Goal: Information Seeking & Learning: Check status

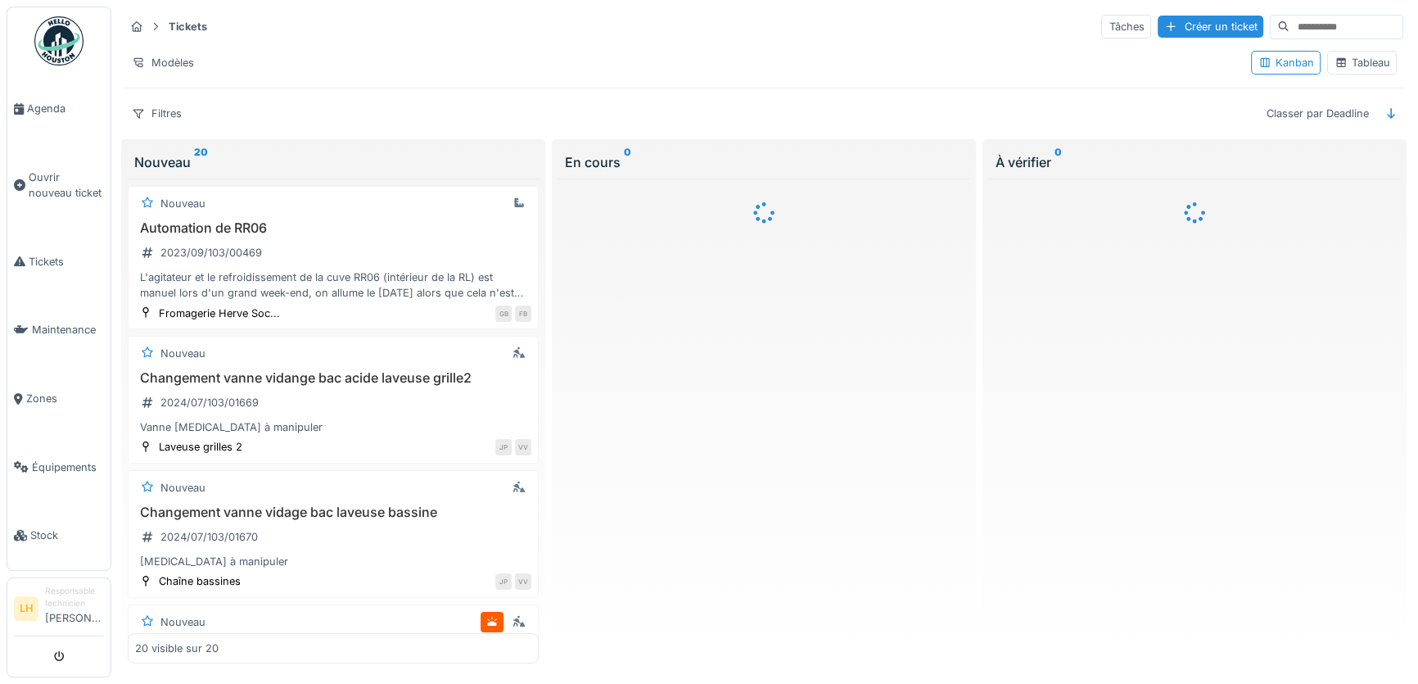
click at [1361, 66] on div "Tableau" at bounding box center [1362, 63] width 55 height 16
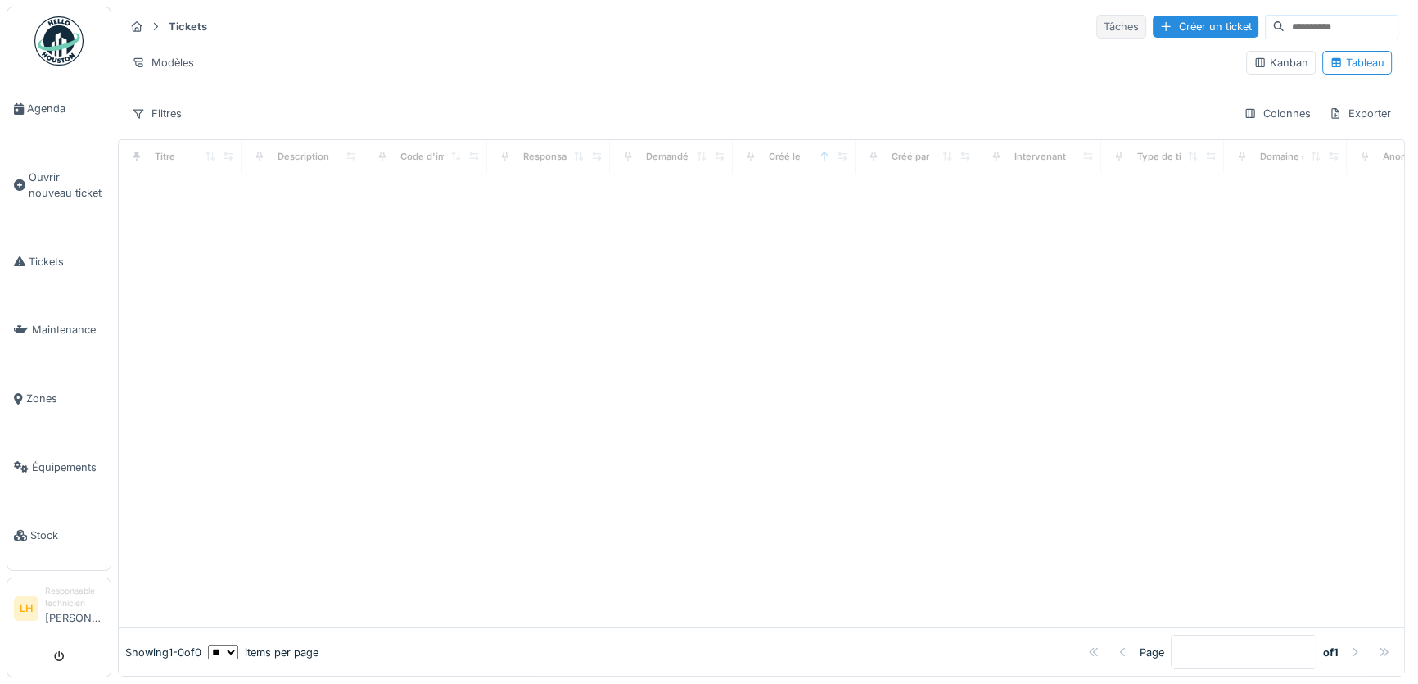
click at [1097, 30] on div "Tâches" at bounding box center [1122, 27] width 50 height 24
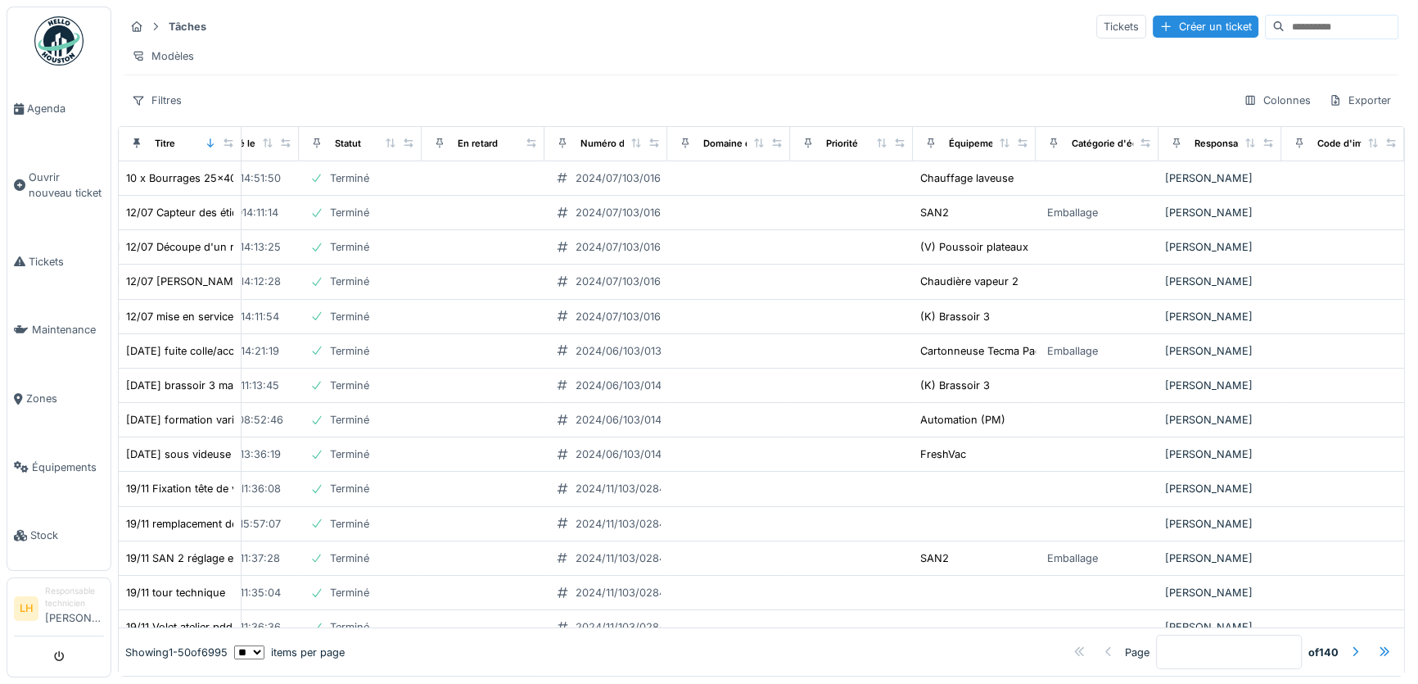
scroll to position [0, 447]
click at [1245, 147] on icon at bounding box center [1250, 142] width 11 height 9
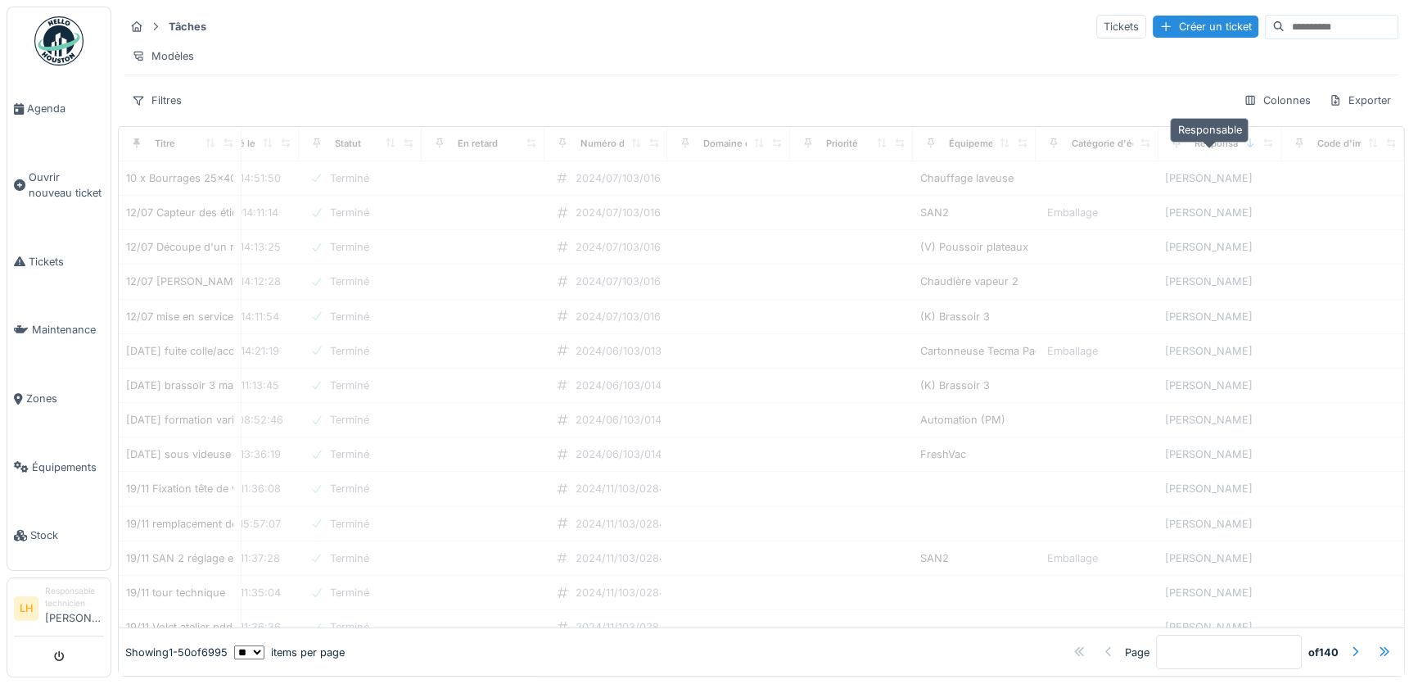
click at [1195, 149] on div "Responsable" at bounding box center [1223, 144] width 57 height 14
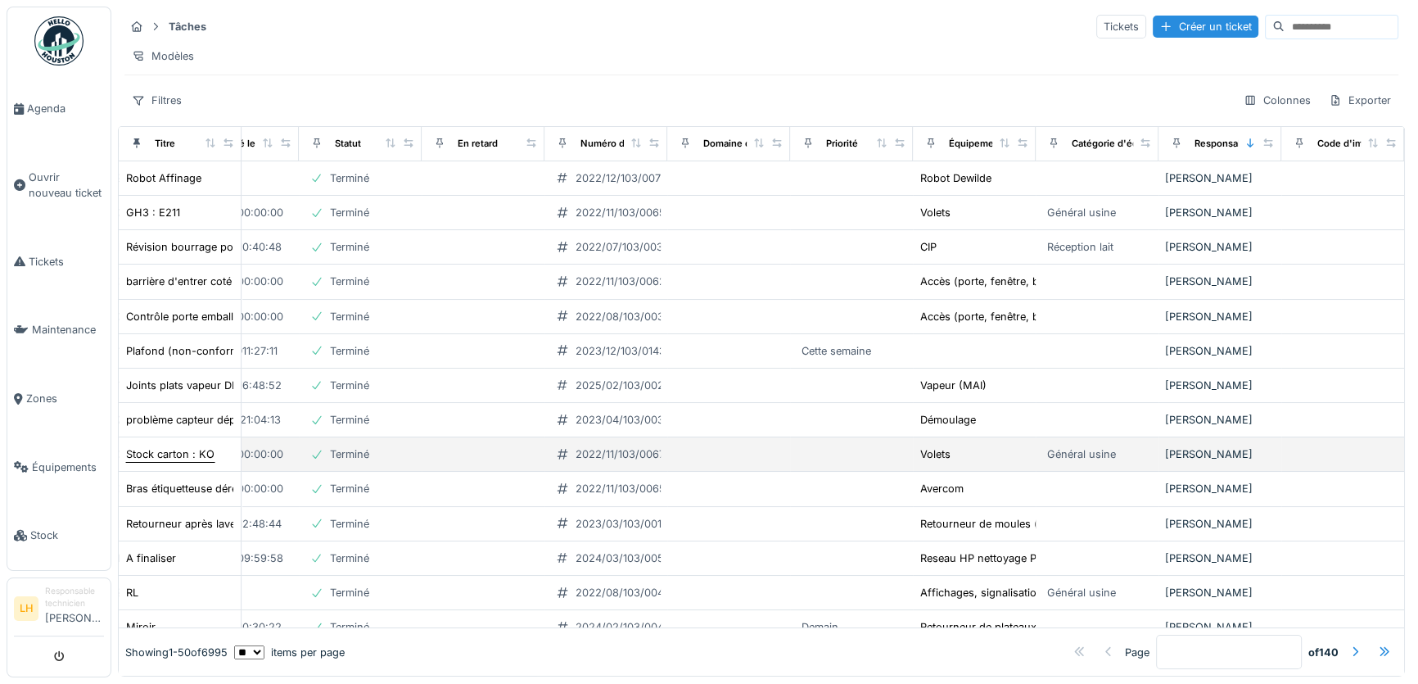
drag, startPoint x: 161, startPoint y: 463, endPoint x: 147, endPoint y: 464, distance: 13.9
click at [147, 462] on div "Stock carton : KO" at bounding box center [170, 454] width 88 height 16
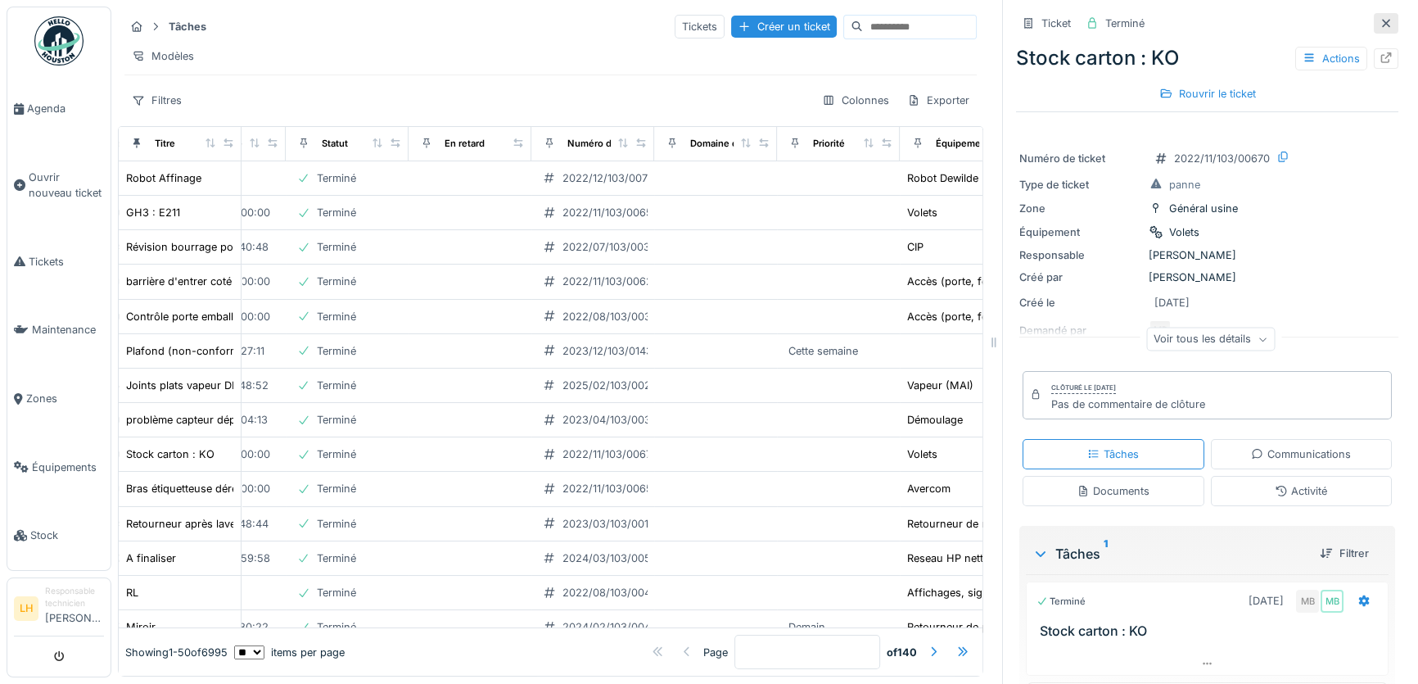
click at [1380, 16] on div at bounding box center [1386, 24] width 13 height 16
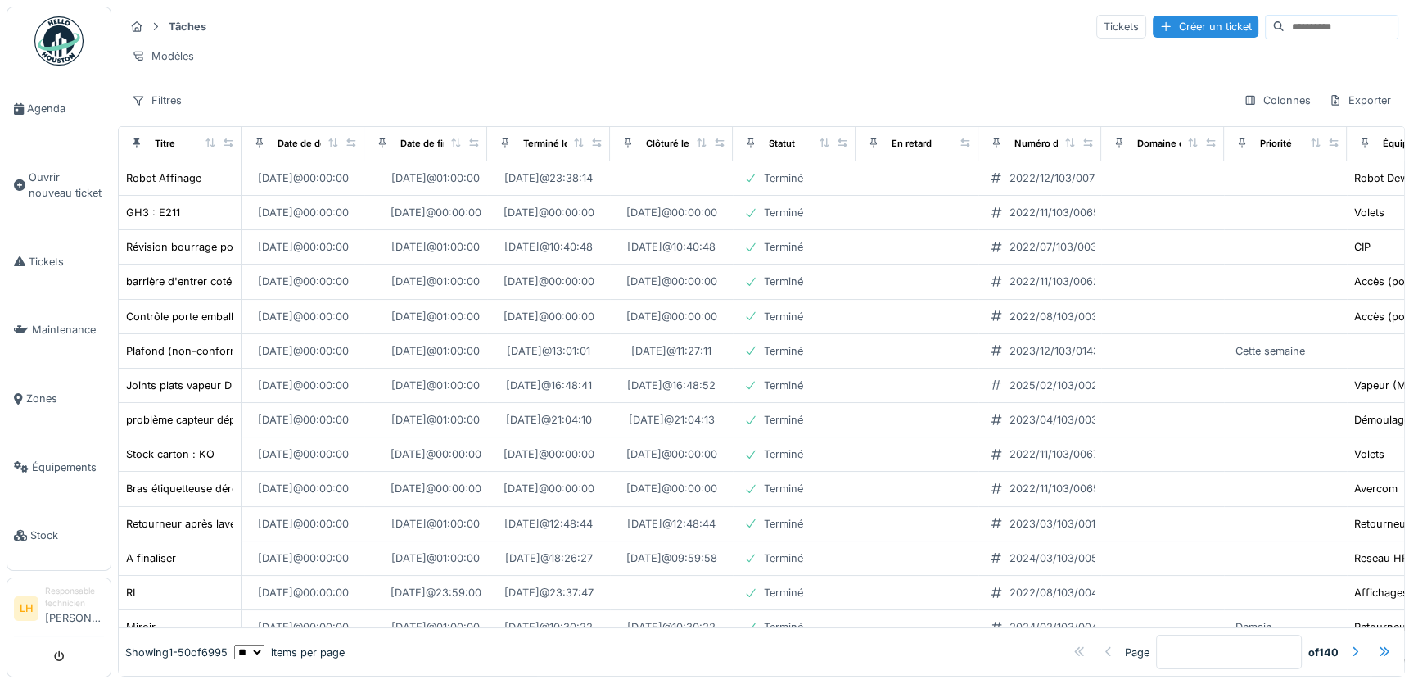
scroll to position [0, 467]
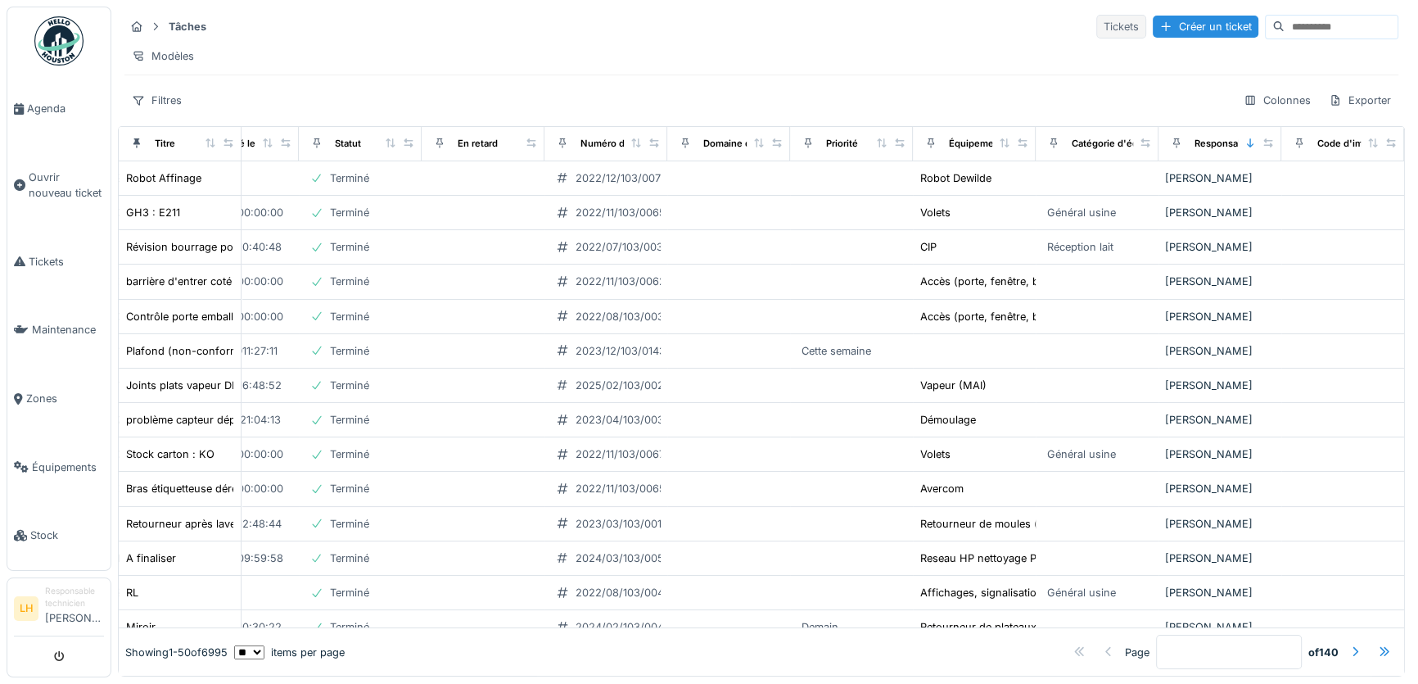
click at [1097, 23] on div "Tickets" at bounding box center [1122, 27] width 50 height 24
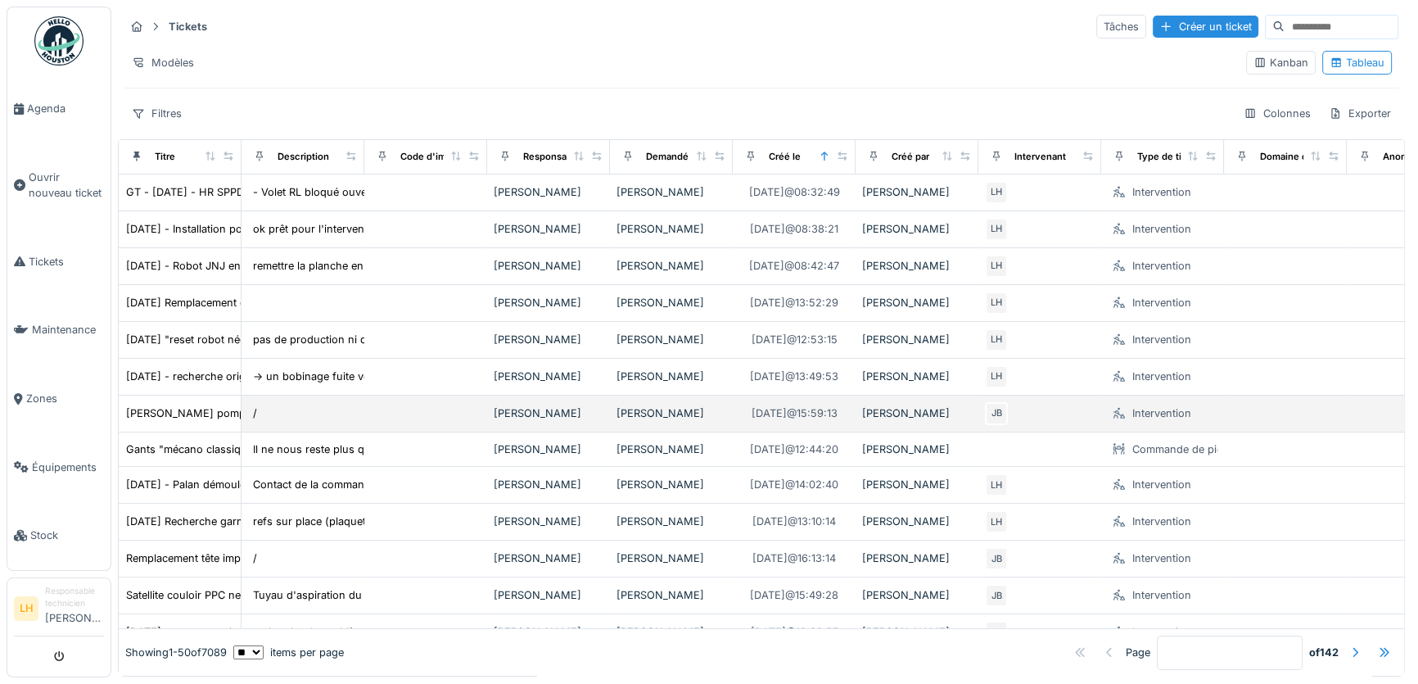
scroll to position [74, 0]
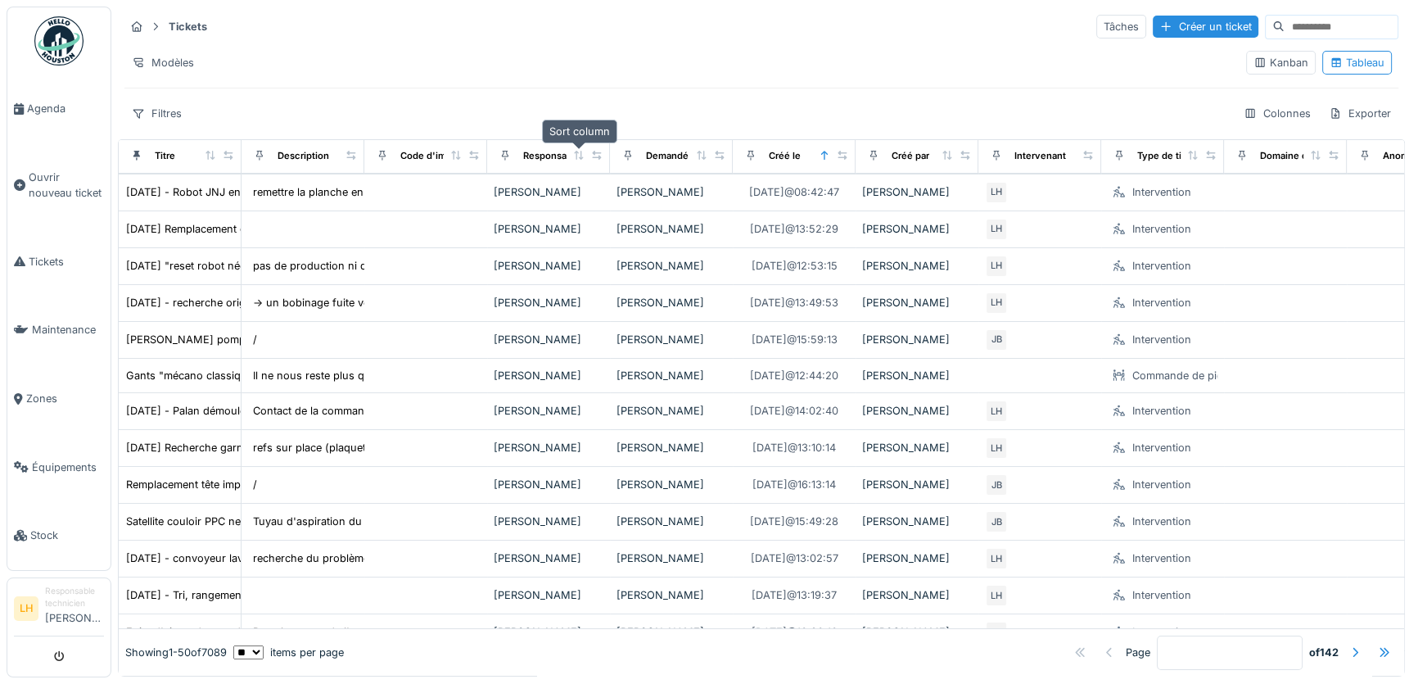
click at [577, 155] on icon at bounding box center [578, 155] width 9 height 9
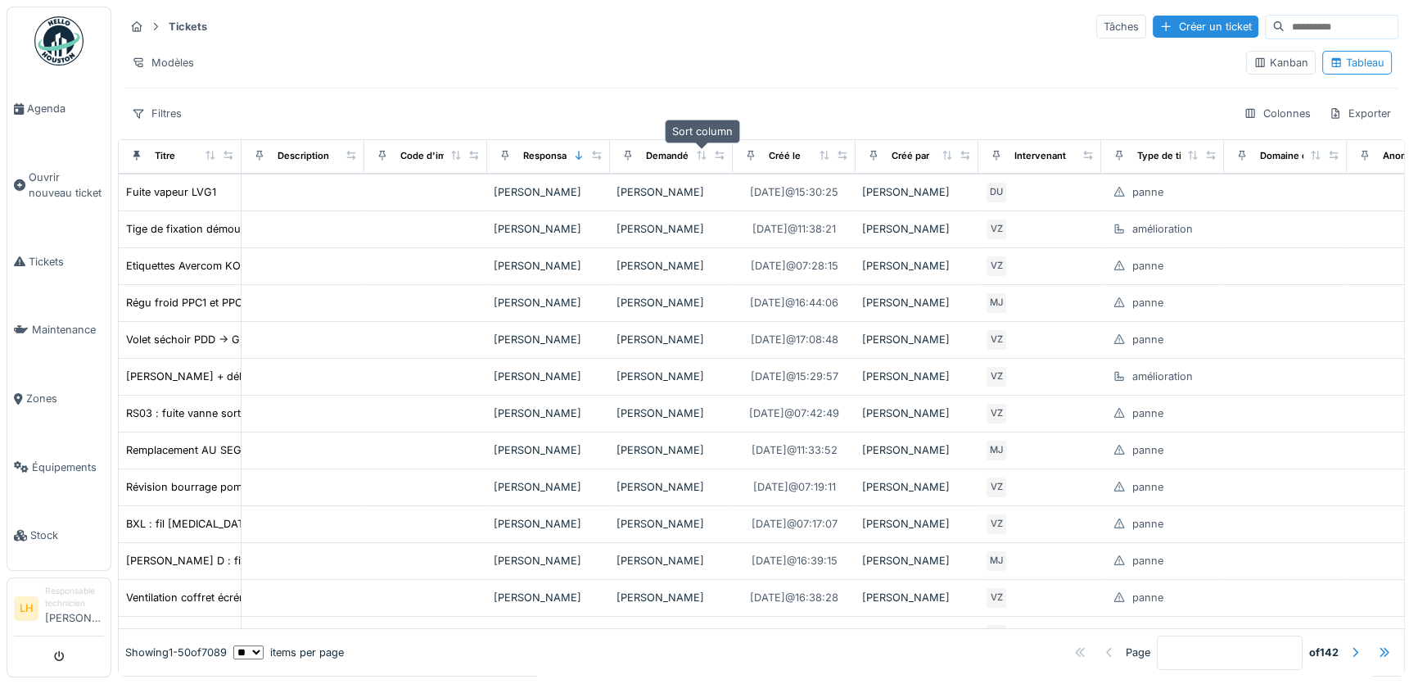
click at [702, 156] on icon at bounding box center [701, 155] width 9 height 9
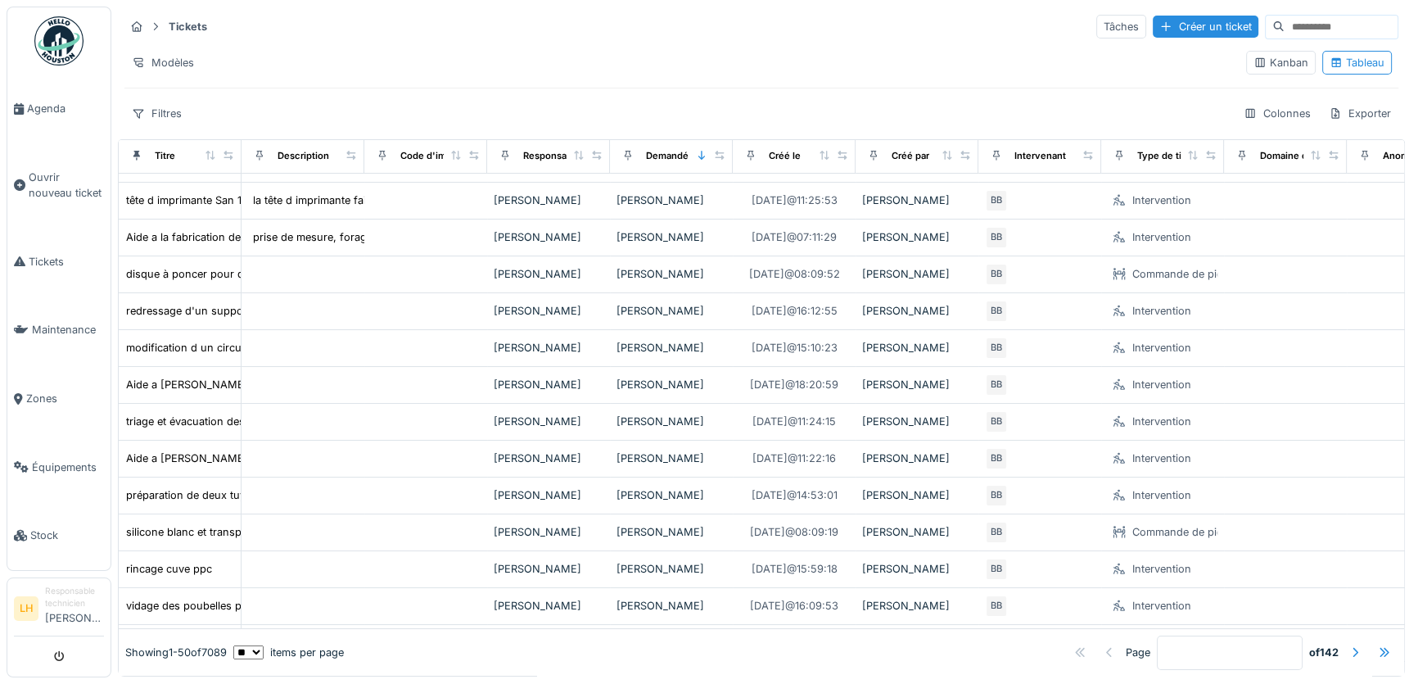
scroll to position [0, 0]
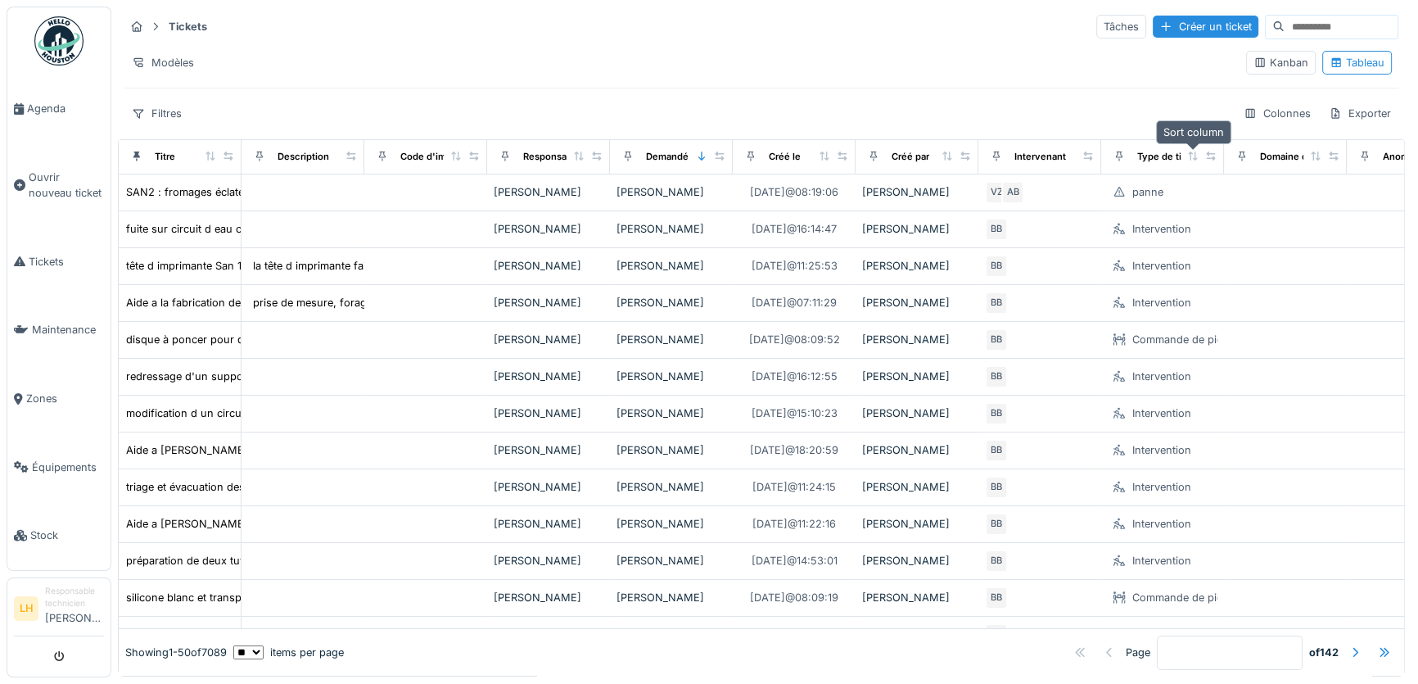
click at [1194, 154] on icon at bounding box center [1193, 156] width 11 height 9
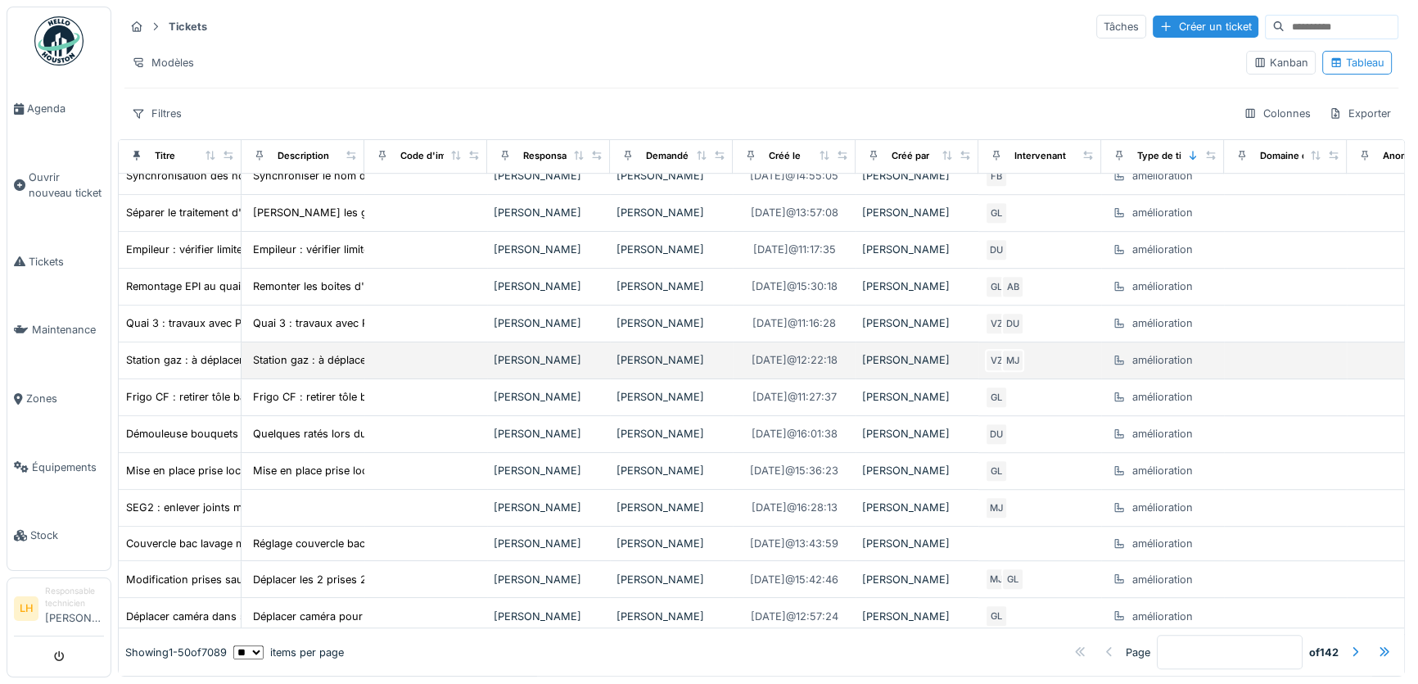
scroll to position [1386, 0]
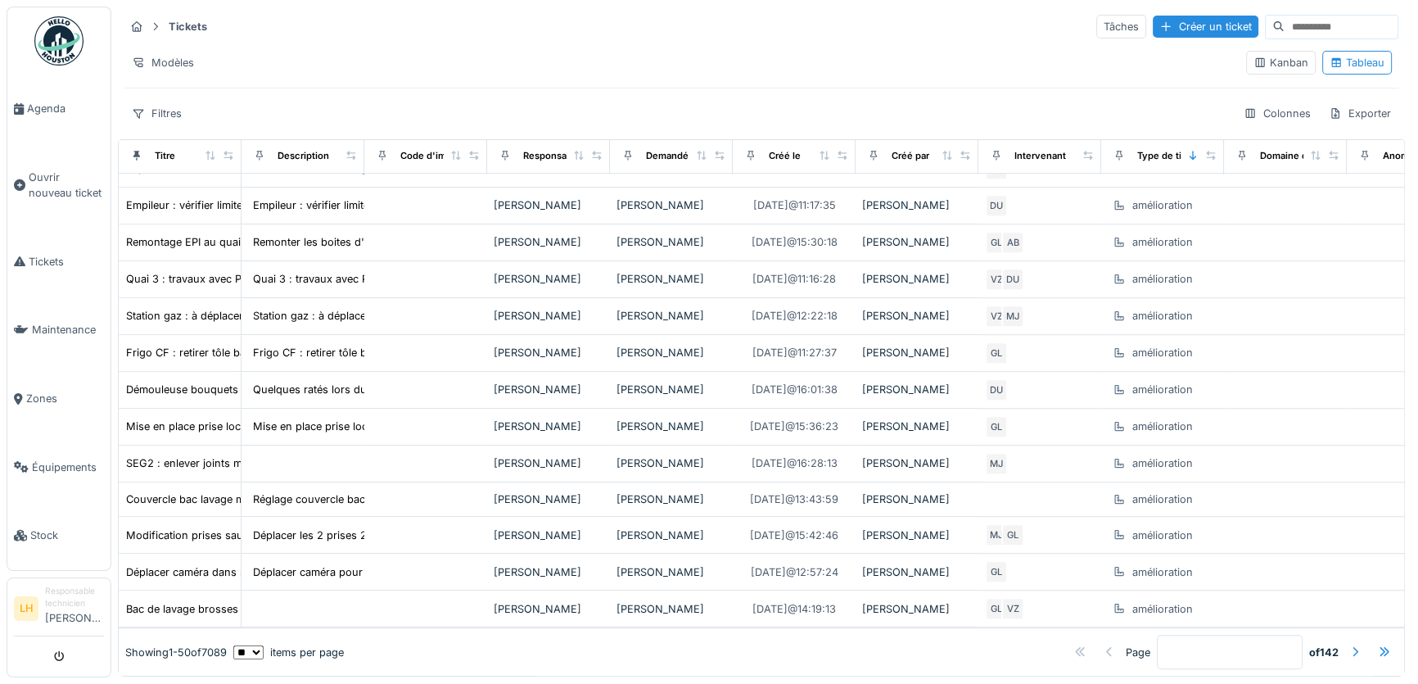
click at [1349, 645] on div at bounding box center [1355, 653] width 13 height 16
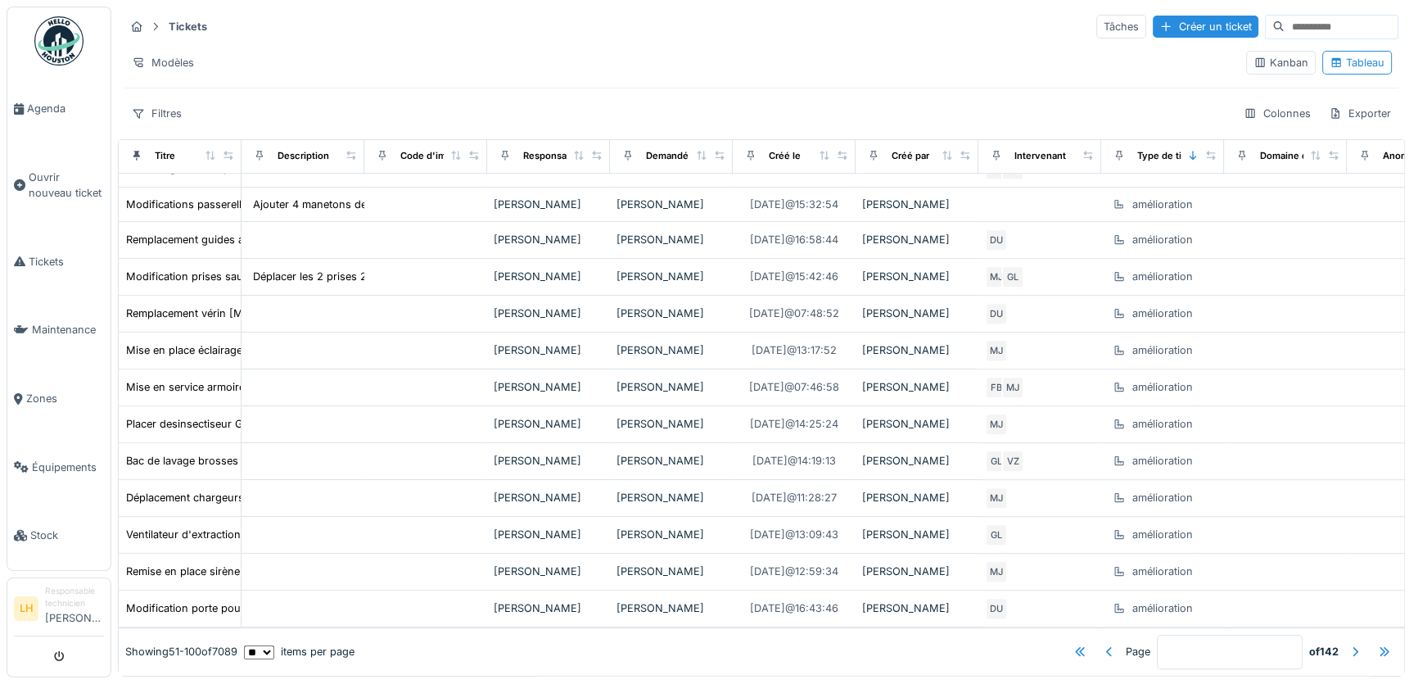
scroll to position [140, 0]
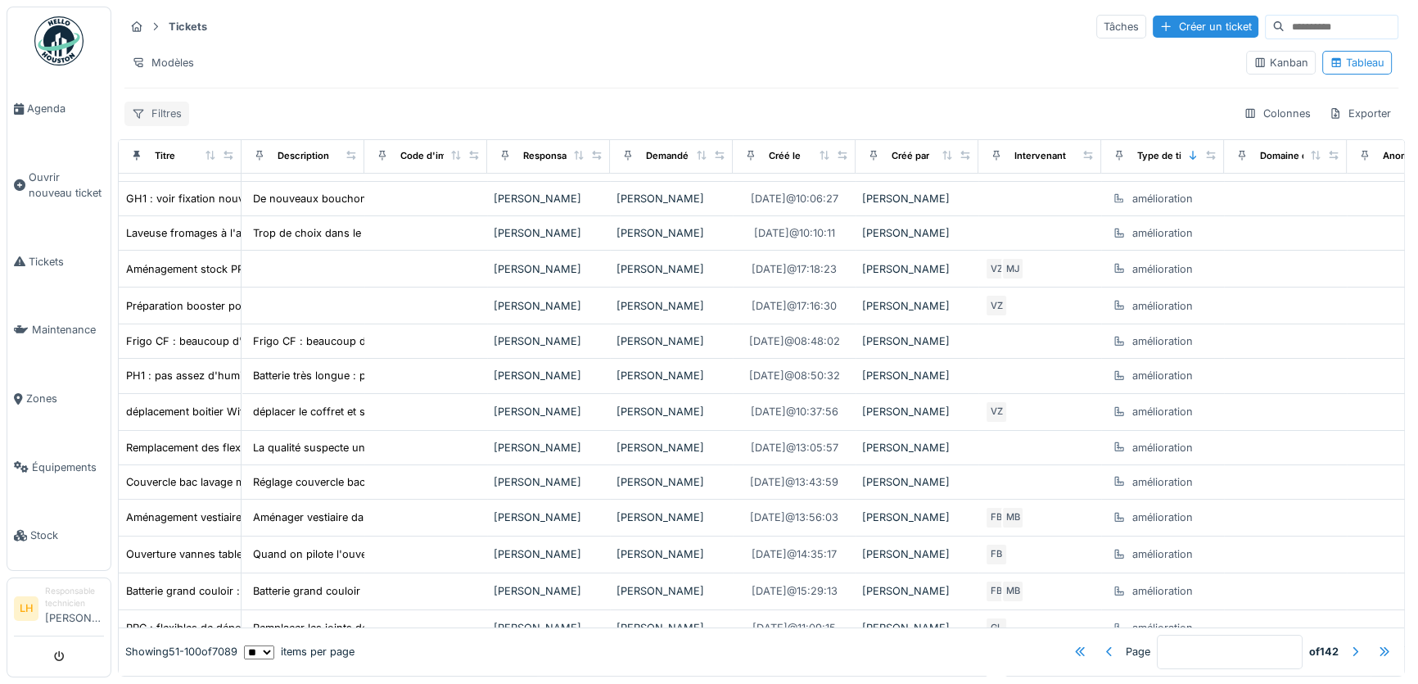
click at [155, 110] on div "Filtres" at bounding box center [156, 114] width 65 height 24
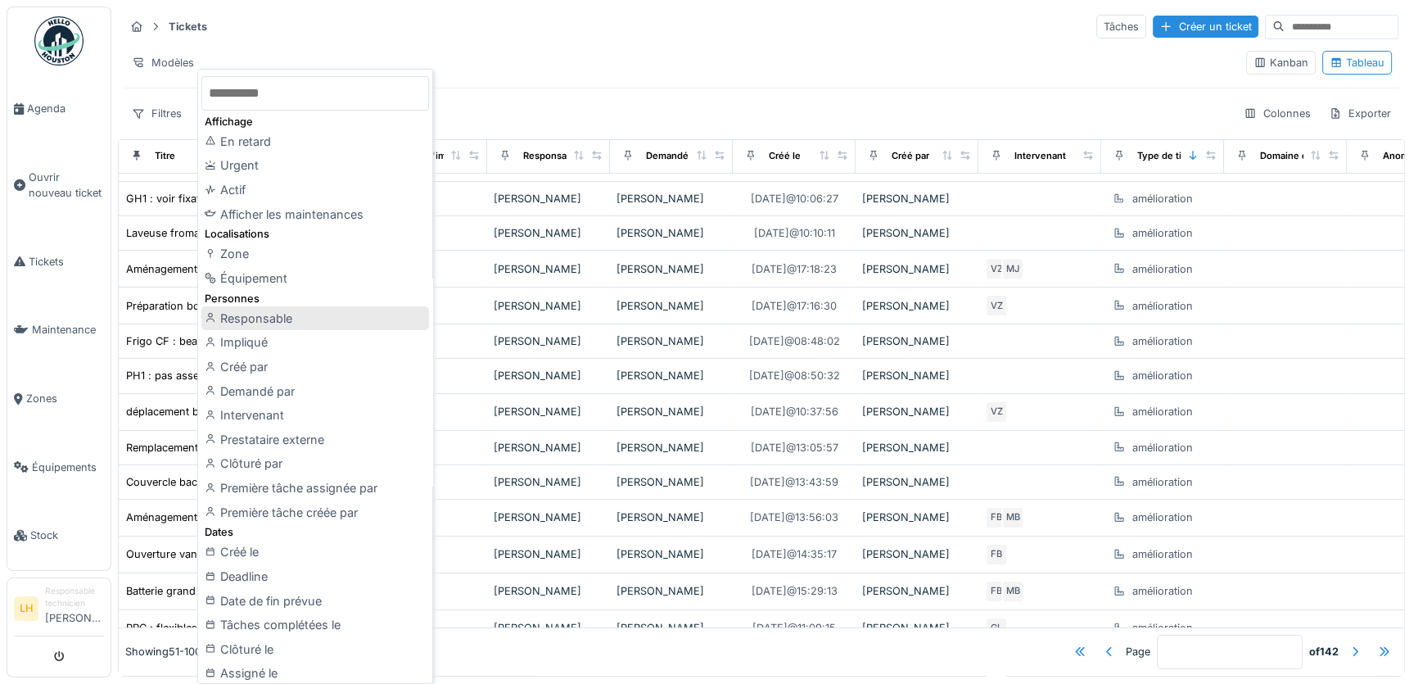
click at [281, 323] on div "Responsable" at bounding box center [315, 318] width 228 height 25
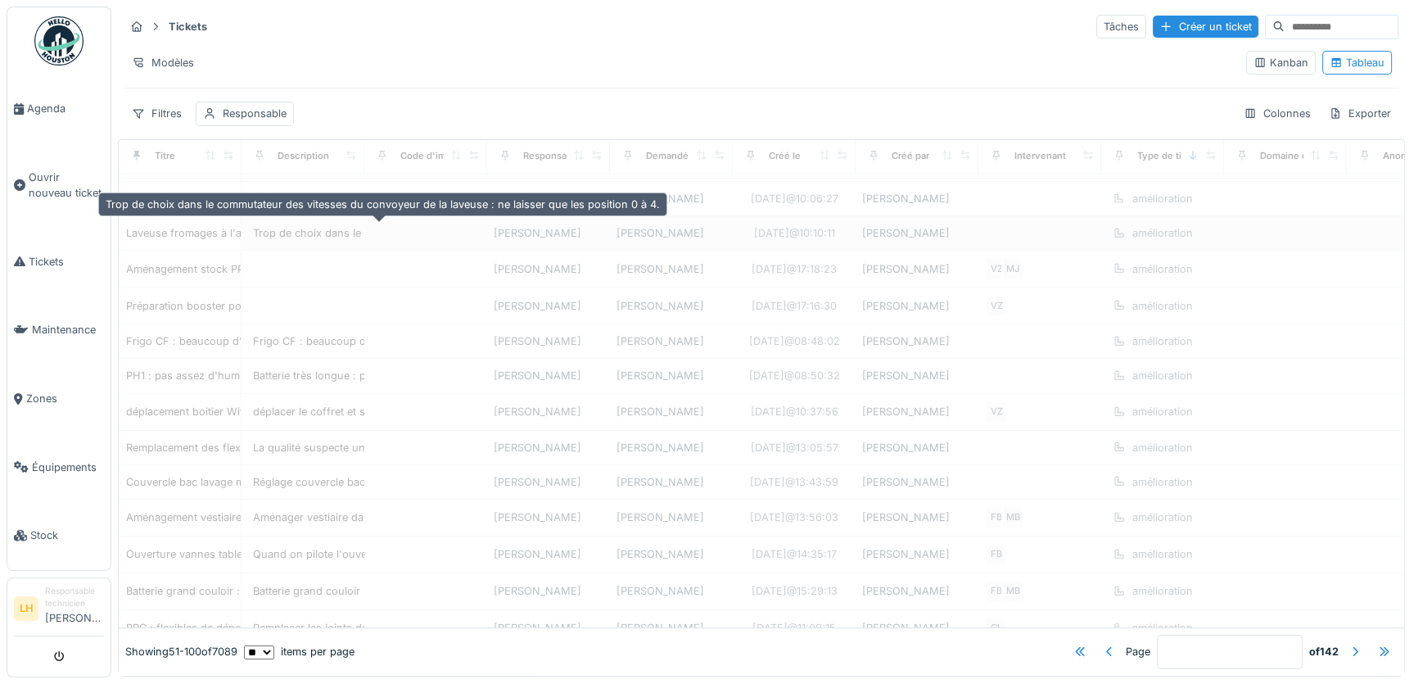
type input "*"
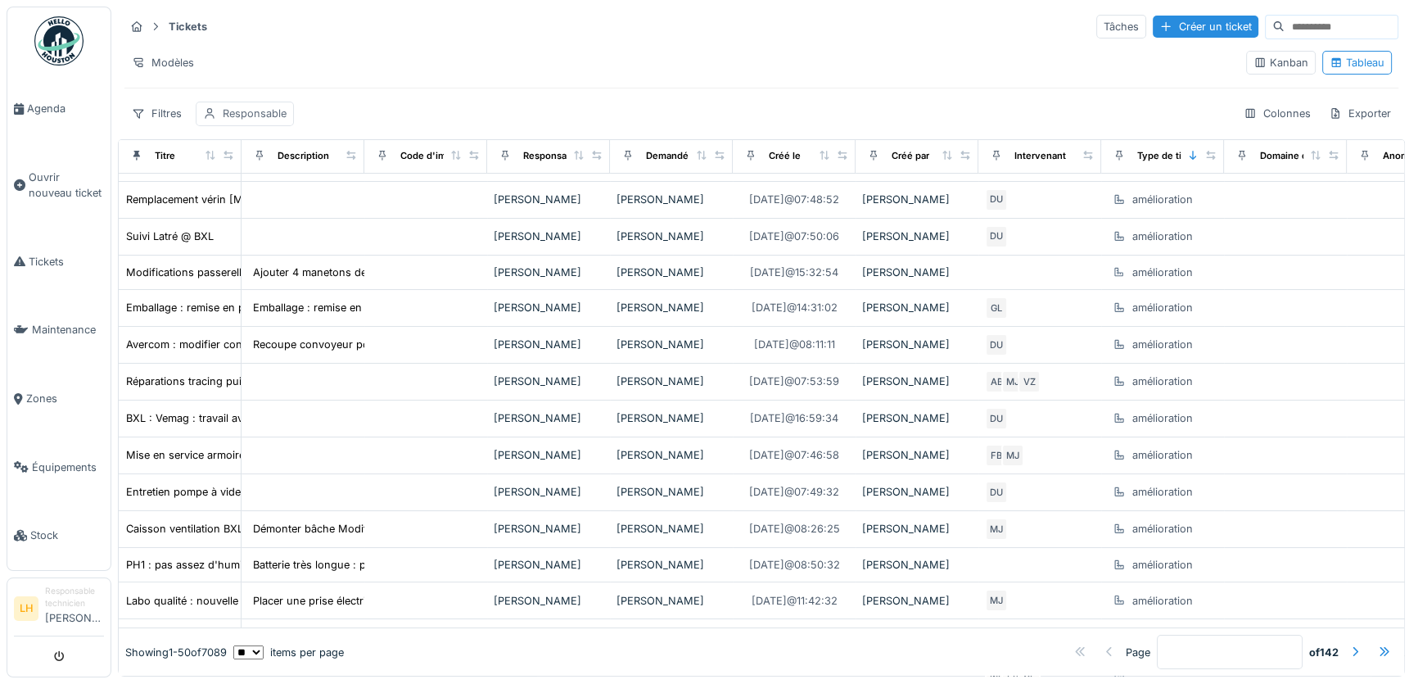
click at [261, 112] on div "Responsable" at bounding box center [255, 114] width 64 height 16
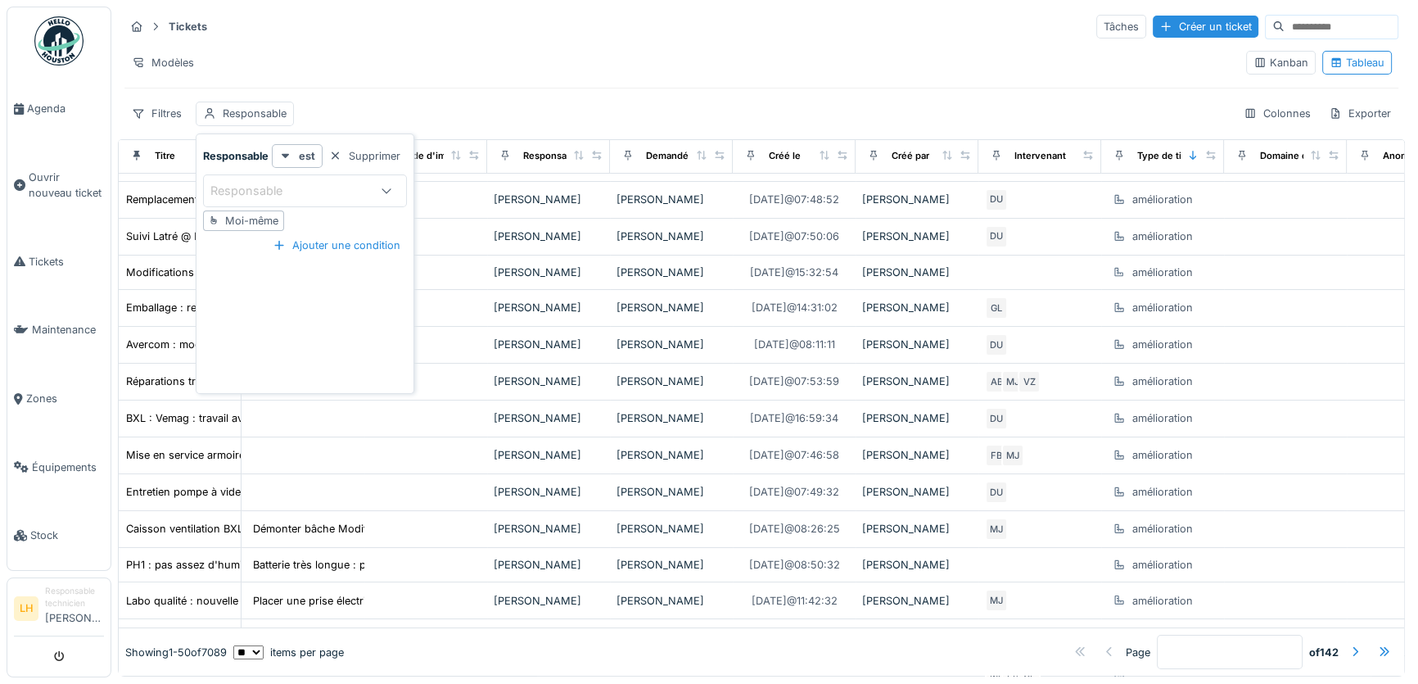
click at [257, 188] on div "Responsable" at bounding box center [257, 191] width 95 height 18
type input "********"
click at [277, 314] on span "[PERSON_NAME]" at bounding box center [264, 315] width 97 height 18
type input "****"
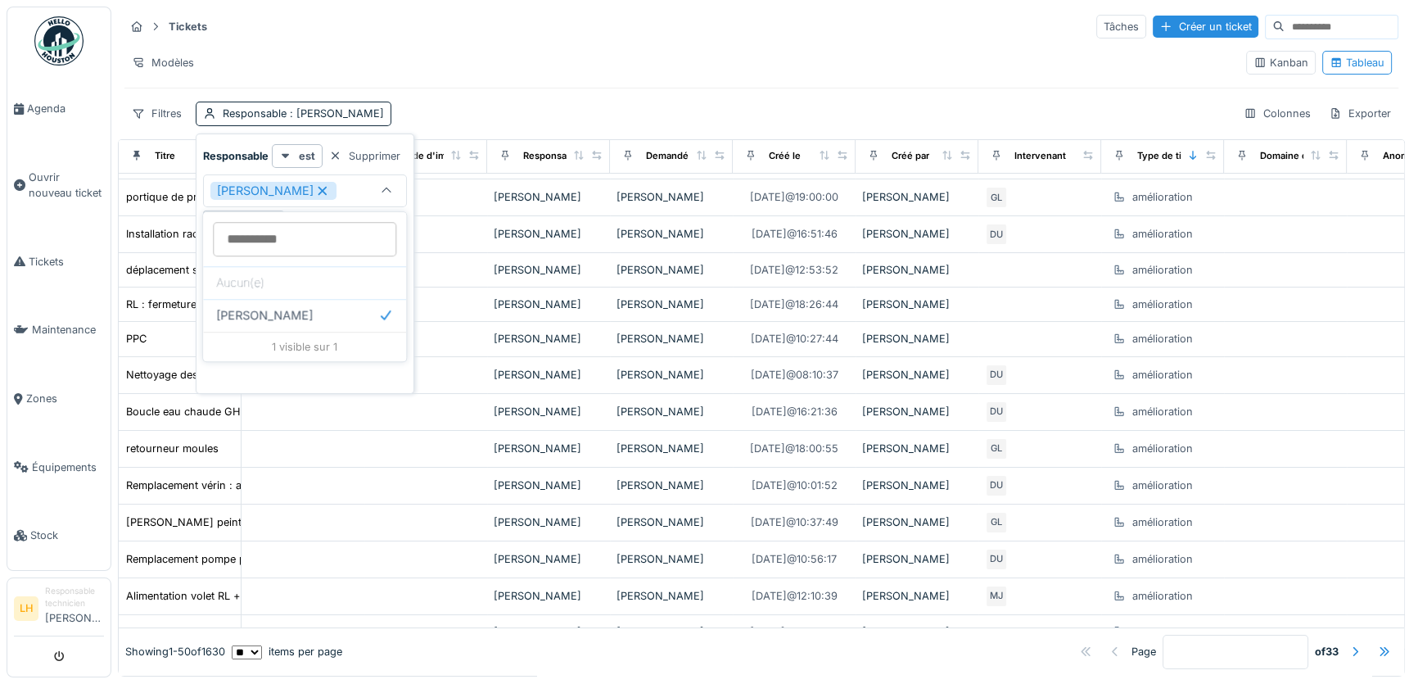
click at [419, 104] on div "Filtres Responsable : Frédéric Beckers Colonnes Exporter" at bounding box center [761, 114] width 1274 height 24
click at [420, 115] on div "Filtres Responsable : Frédéric Beckers Colonnes Exporter" at bounding box center [761, 114] width 1274 height 24
click at [152, 115] on div "Filtres" at bounding box center [156, 114] width 65 height 24
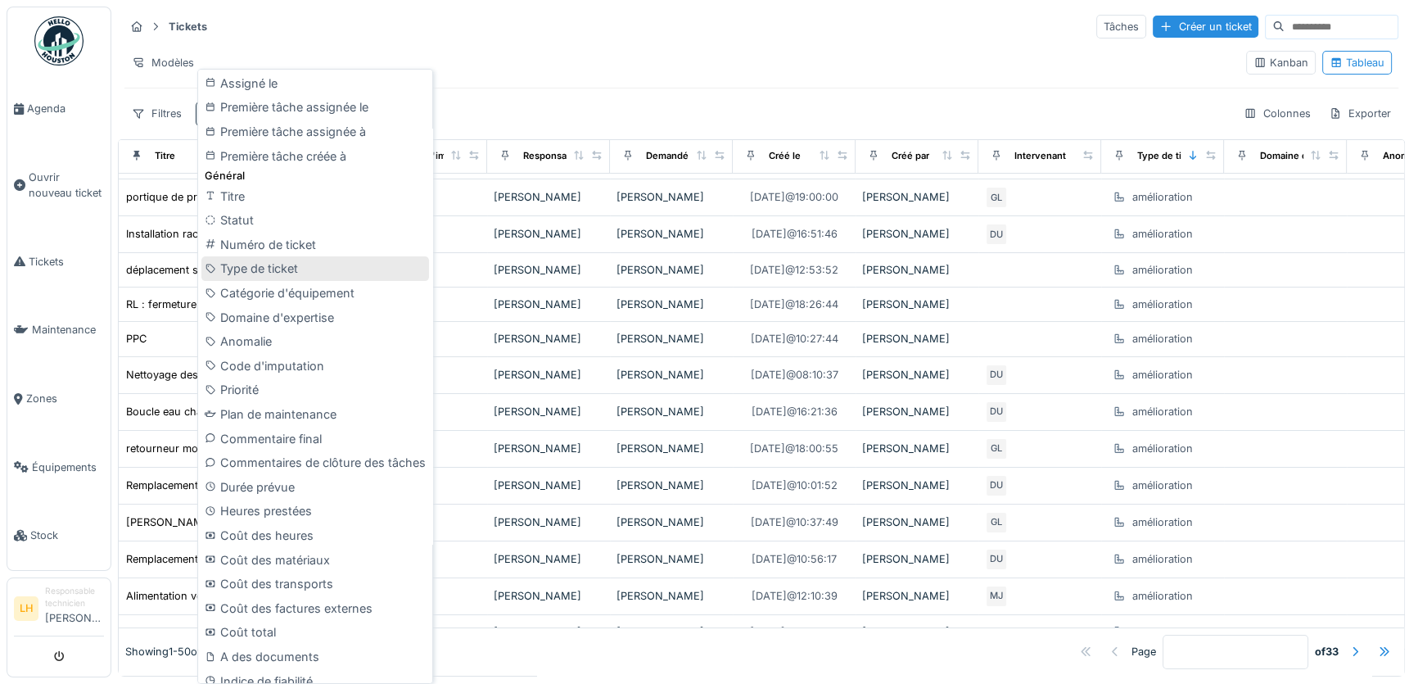
scroll to position [602, 0]
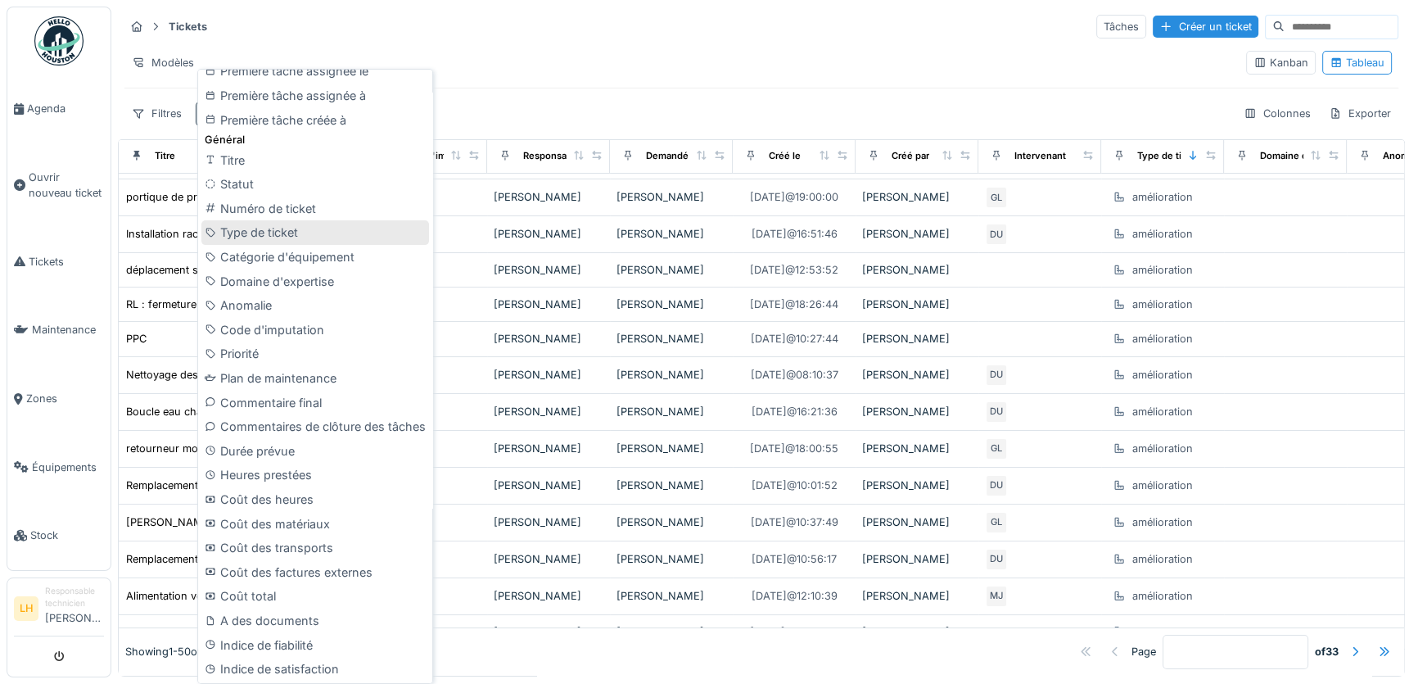
click at [256, 237] on div "Type de ticket" at bounding box center [315, 232] width 228 height 25
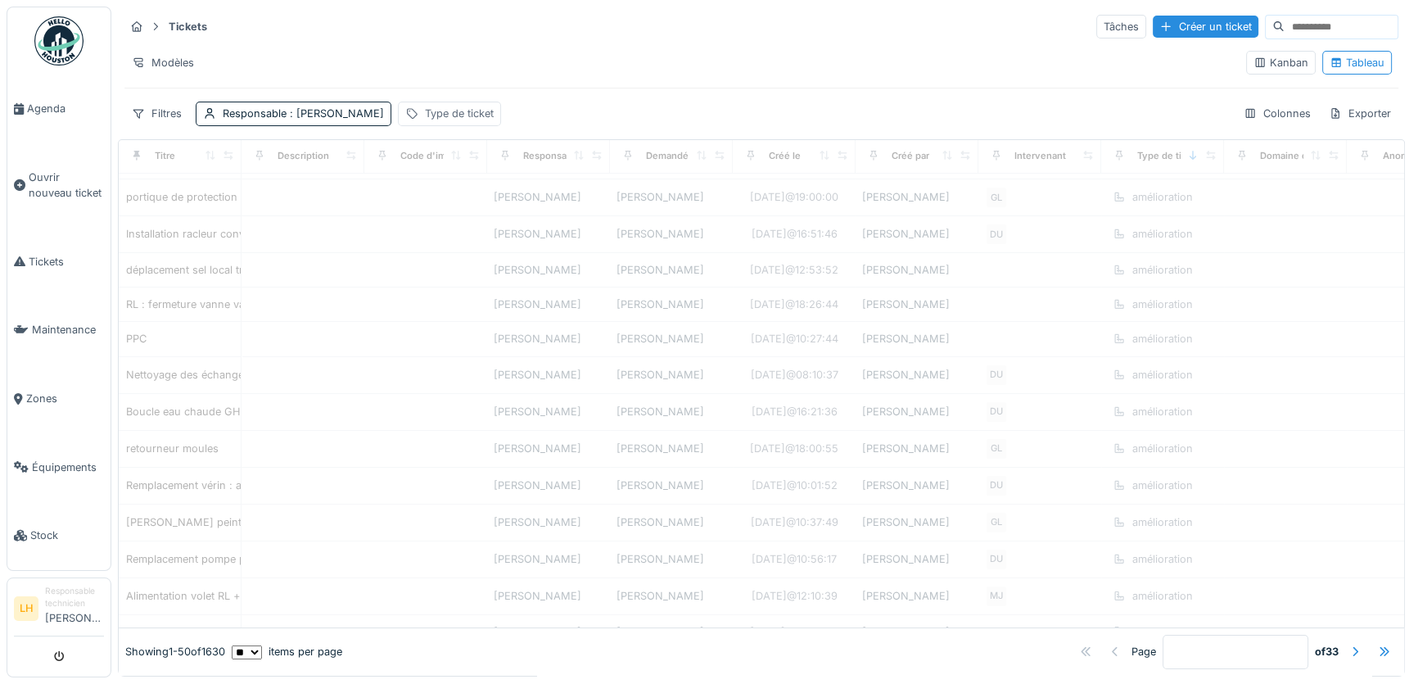
click at [479, 111] on div "Type de ticket" at bounding box center [459, 114] width 69 height 16
click at [464, 194] on div "Type de ticket" at bounding box center [458, 191] width 101 height 18
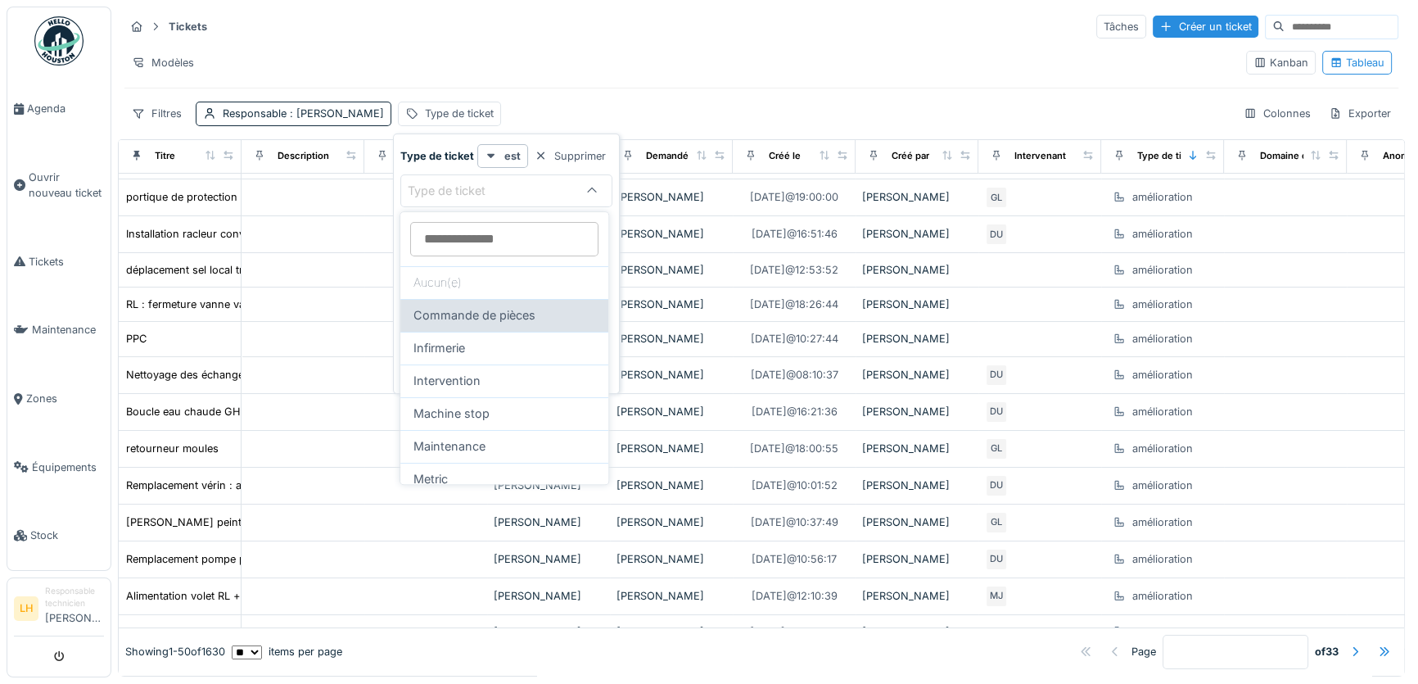
click at [507, 319] on span "Commande de pièces" at bounding box center [475, 315] width 122 height 18
type input "***"
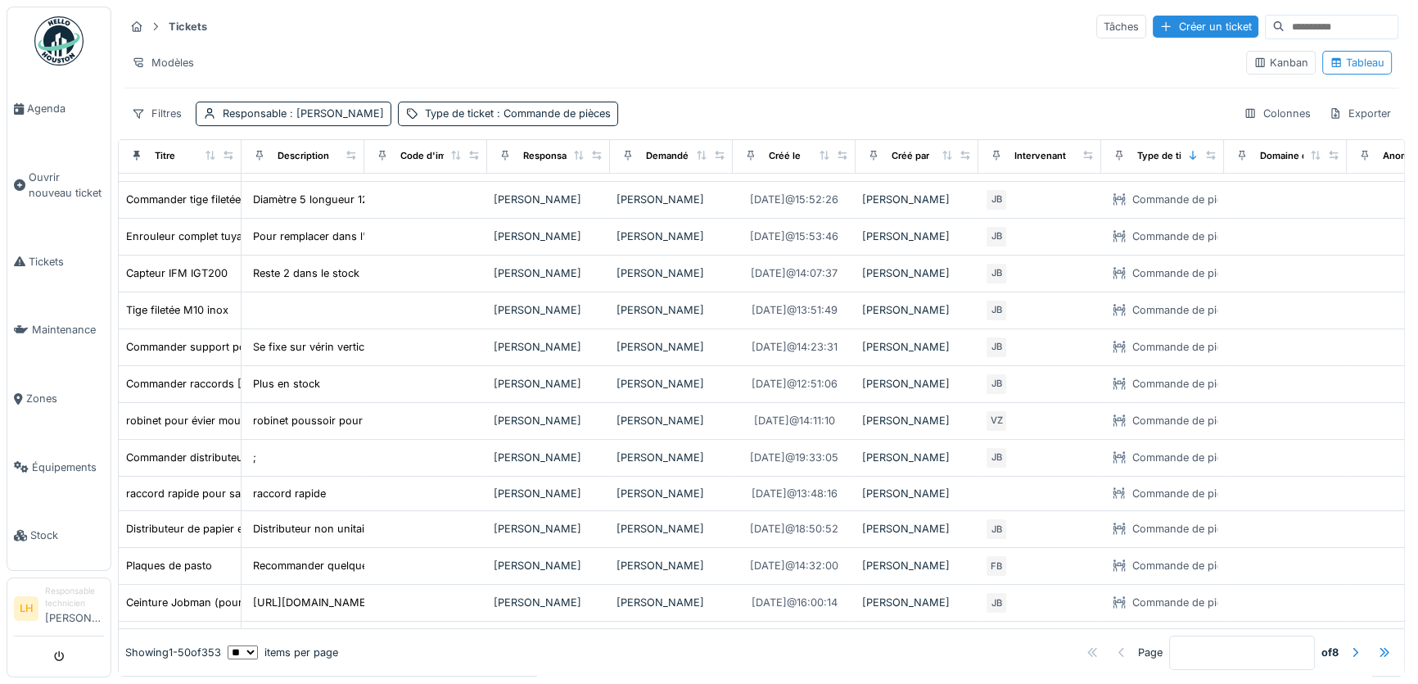
click at [654, 115] on div "Filtres Responsable : Frédéric Beckers Type de ticket : Commande de pièces Colo…" at bounding box center [761, 114] width 1274 height 24
click at [170, 116] on div "Filtres" at bounding box center [156, 114] width 65 height 24
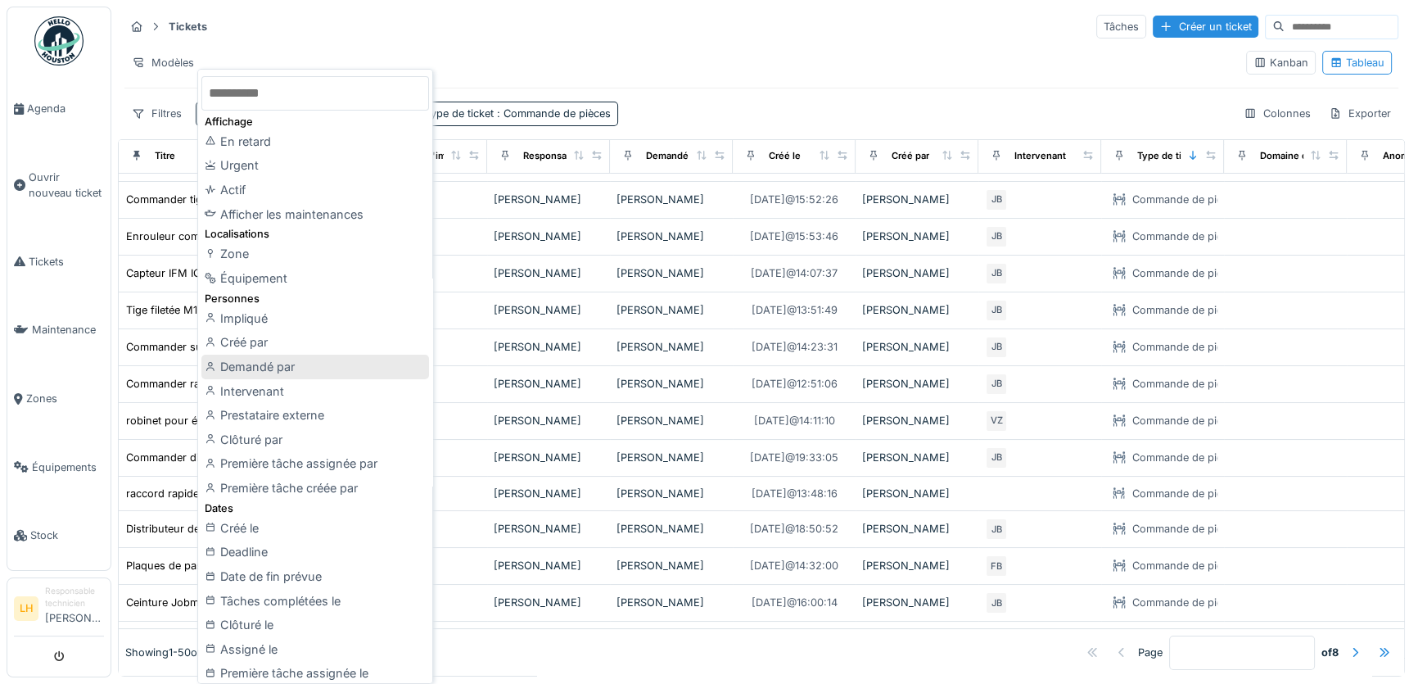
click at [290, 363] on div "Demandé par" at bounding box center [315, 367] width 228 height 25
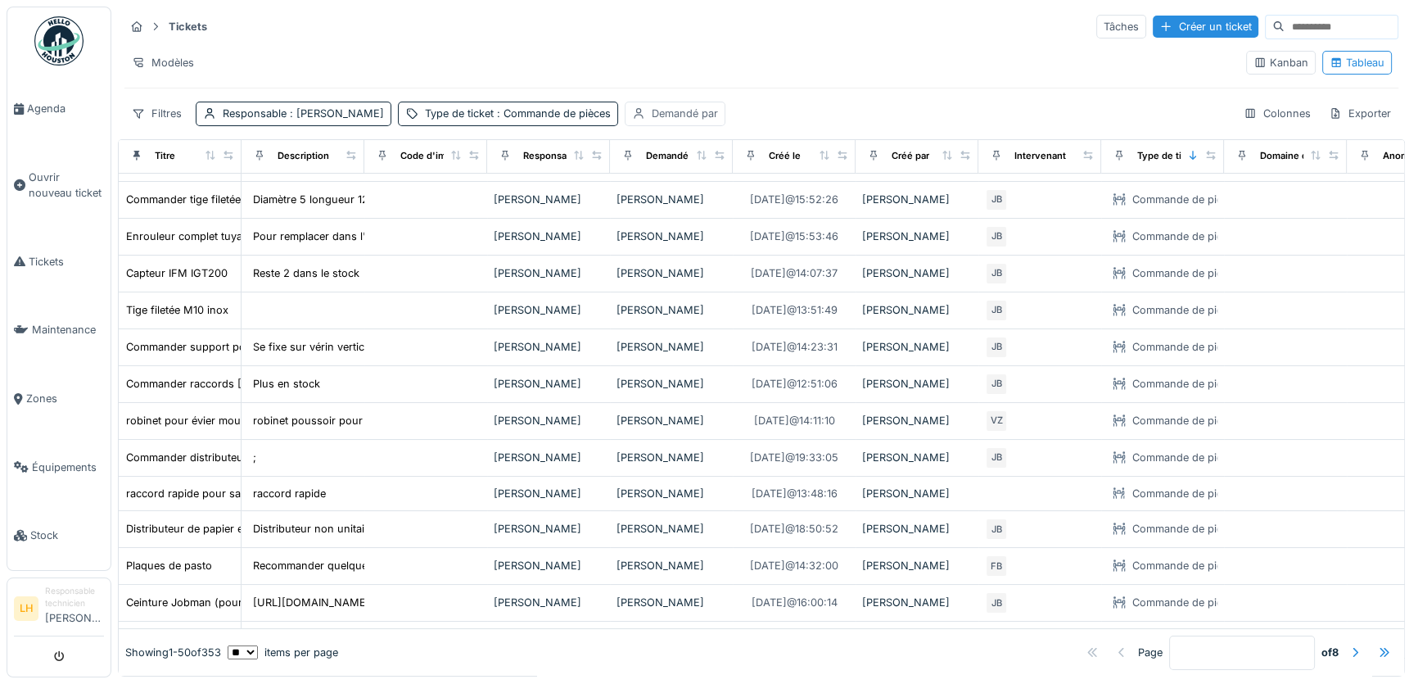
click at [661, 107] on div "Demandé par" at bounding box center [685, 114] width 66 height 16
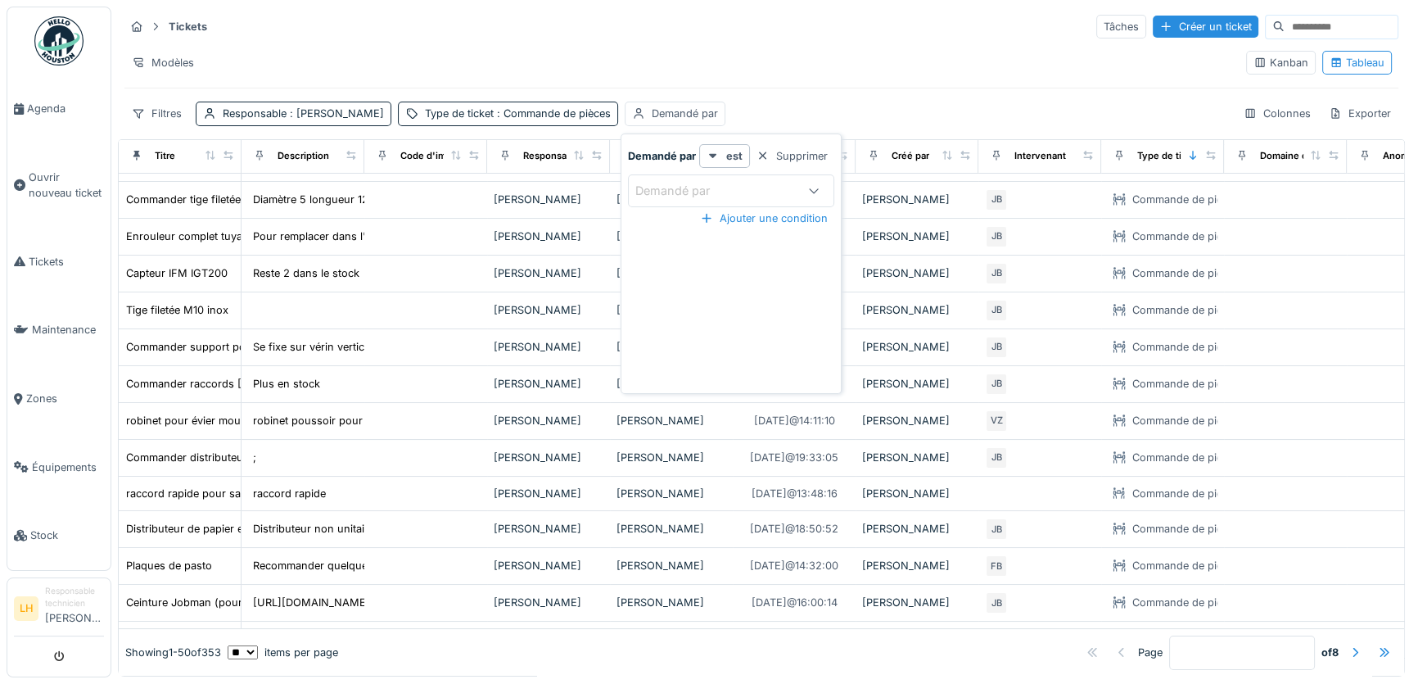
click at [675, 183] on div "Demandé par" at bounding box center [684, 191] width 97 height 18
type par_c5MDI "*****"
click at [702, 319] on span "[PERSON_NAME]" at bounding box center [689, 315] width 97 height 18
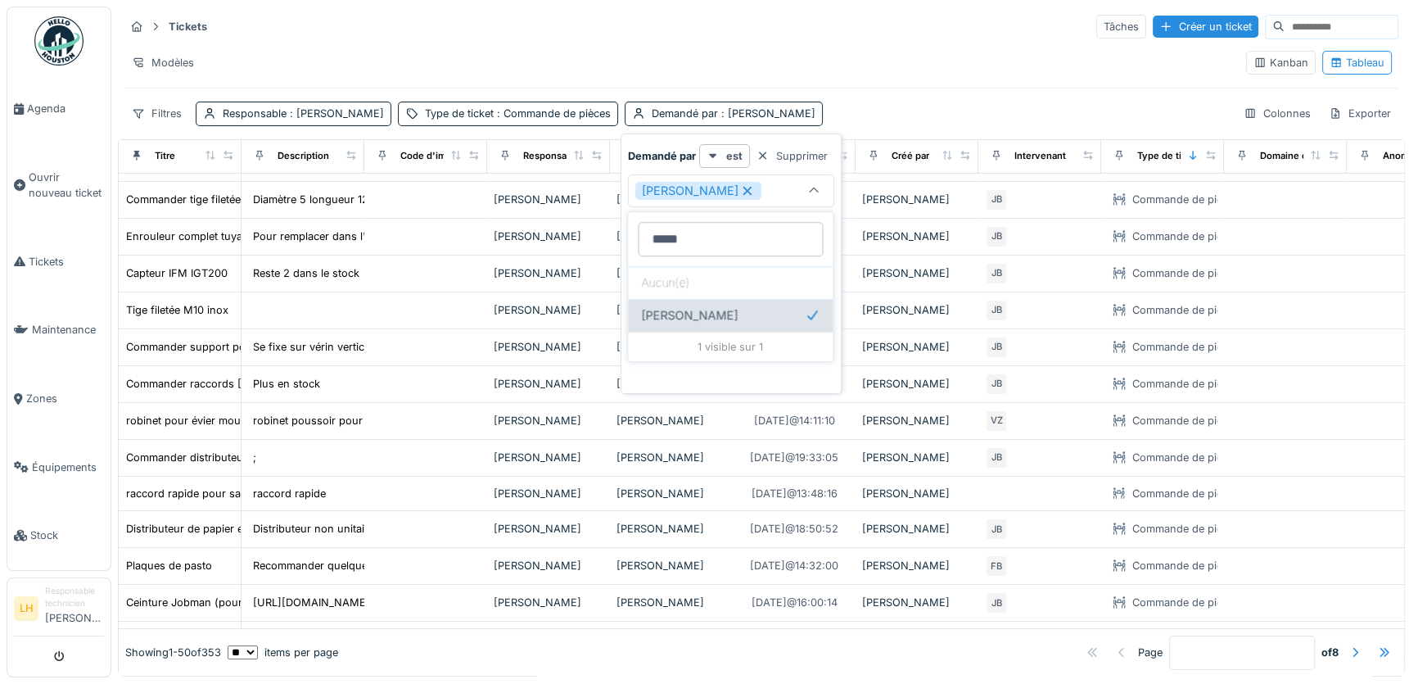
type input "*****"
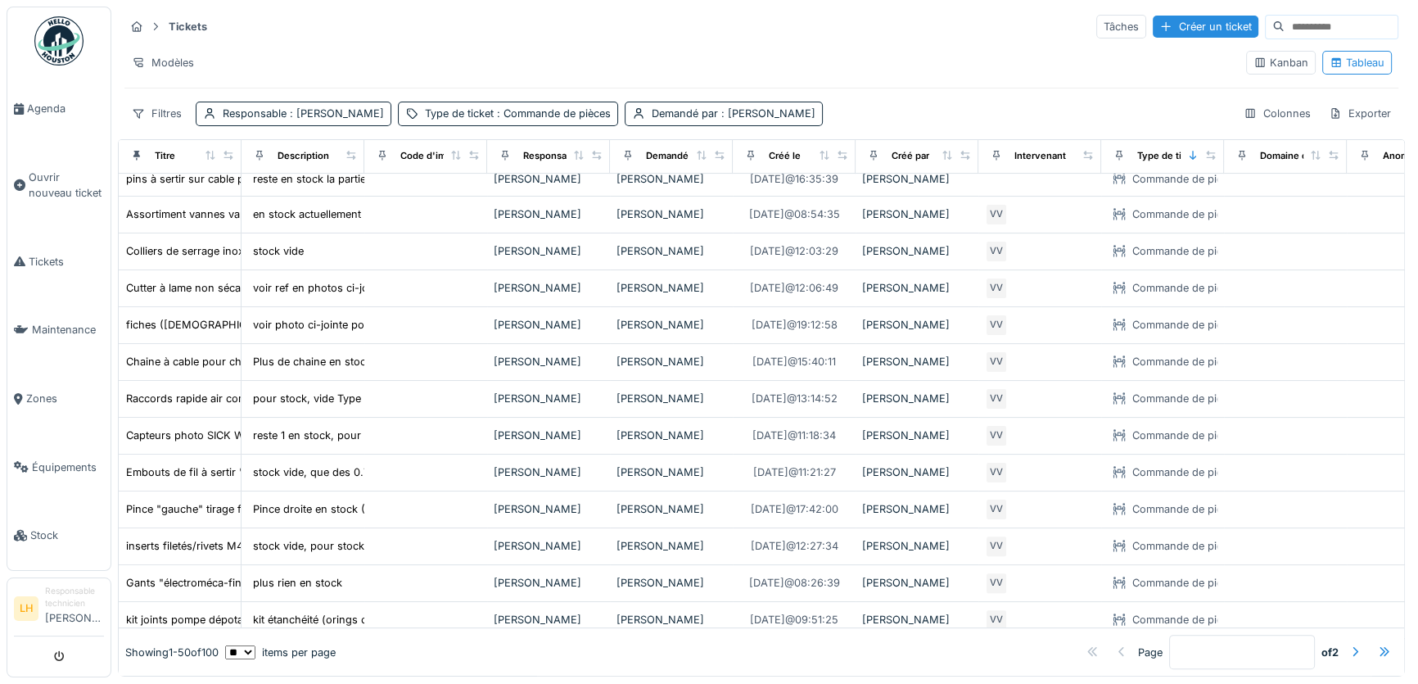
scroll to position [662, 0]
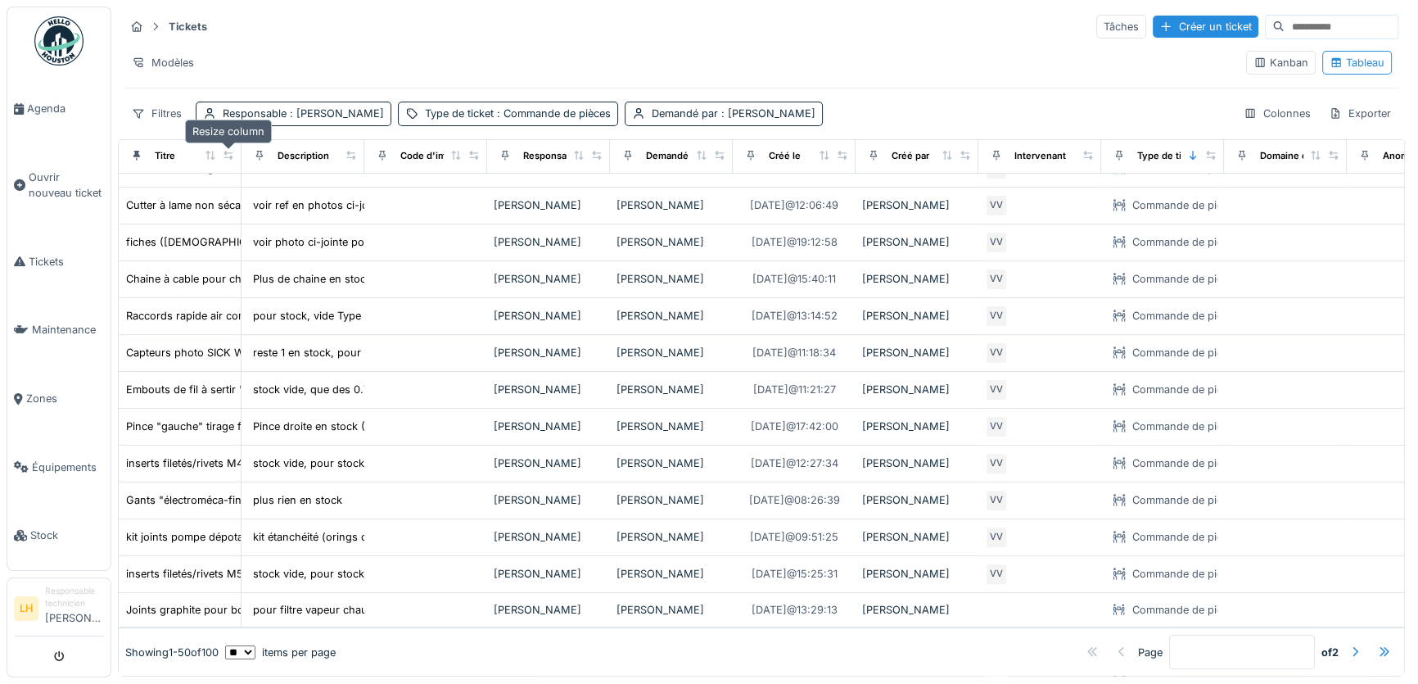
click at [227, 153] on icon at bounding box center [228, 155] width 11 height 9
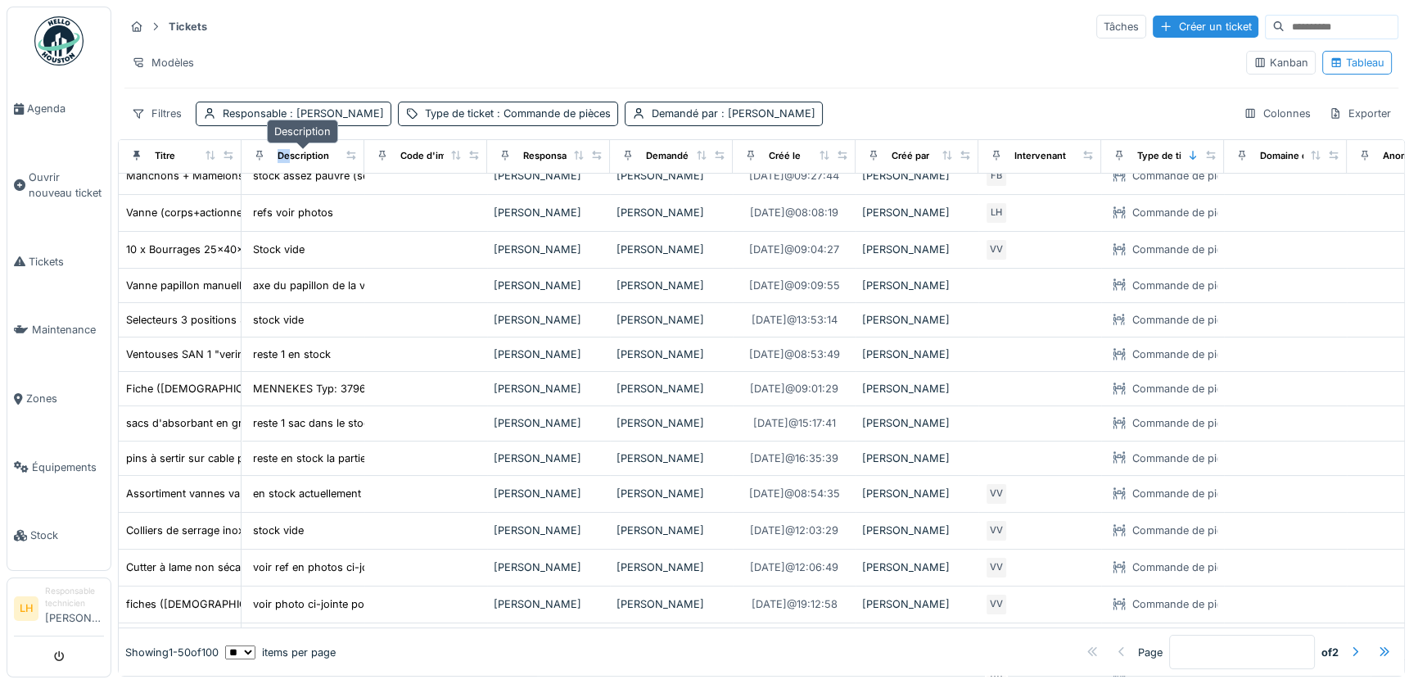
drag, startPoint x: 238, startPoint y: 156, endPoint x: 287, endPoint y: 152, distance: 50.1
click at [287, 152] on tr "Titre Description Code d'imputation Responsable Demandé par Créé le Créé par In…" at bounding box center [1409, 156] width 2580 height 34
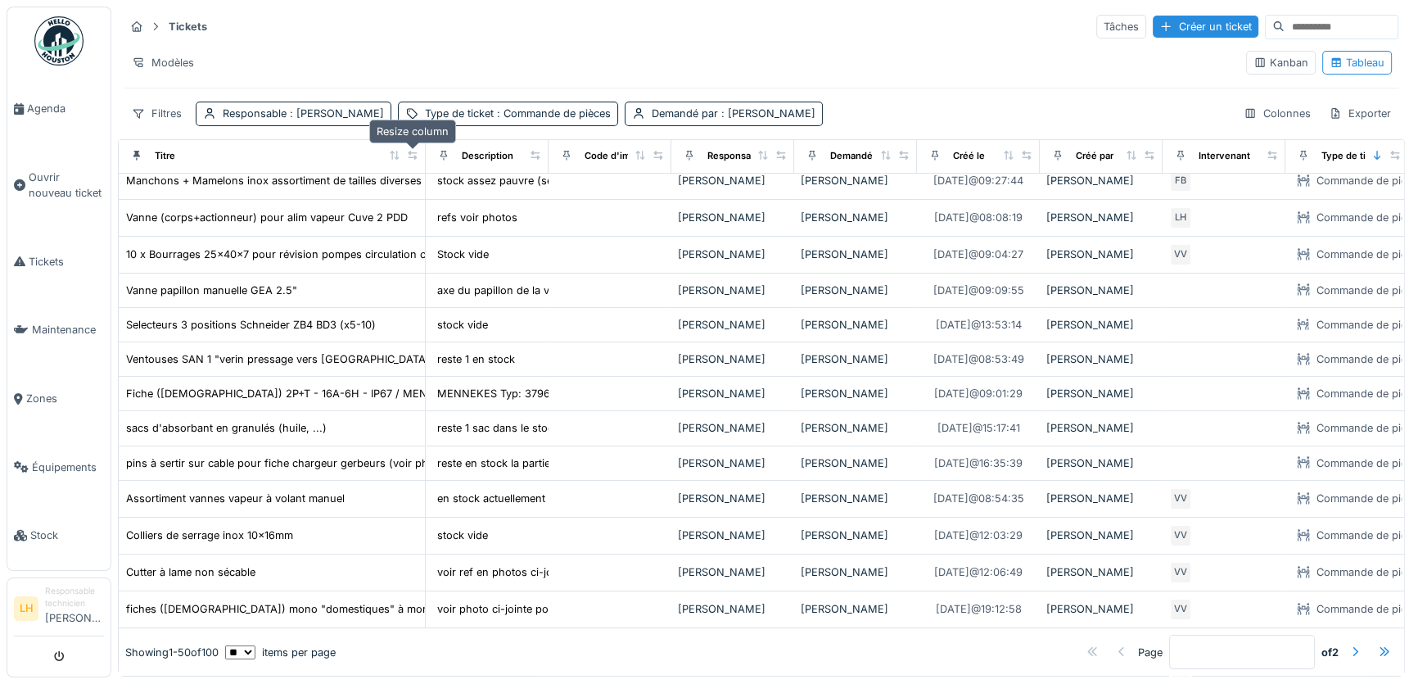
drag, startPoint x: 229, startPoint y: 158, endPoint x: 414, endPoint y: 158, distance: 184.3
click at [414, 158] on icon at bounding box center [412, 155] width 11 height 9
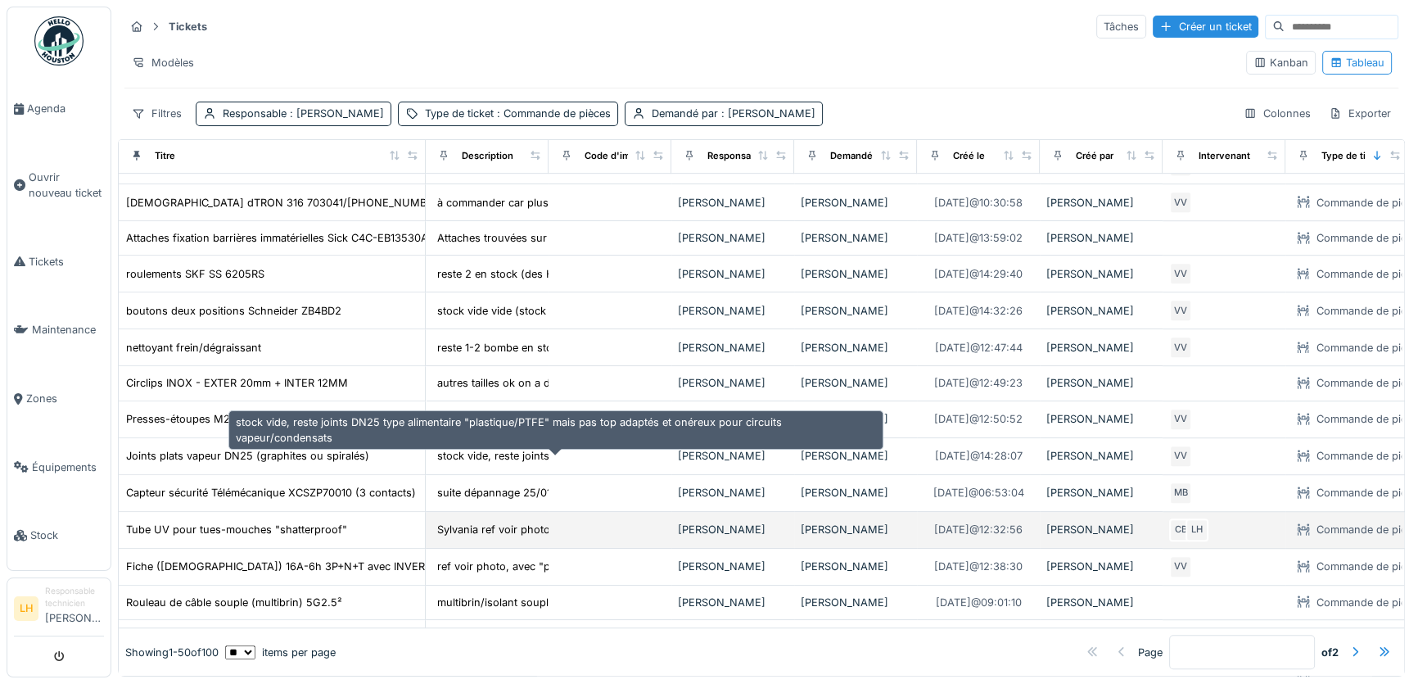
scroll to position [613, 0]
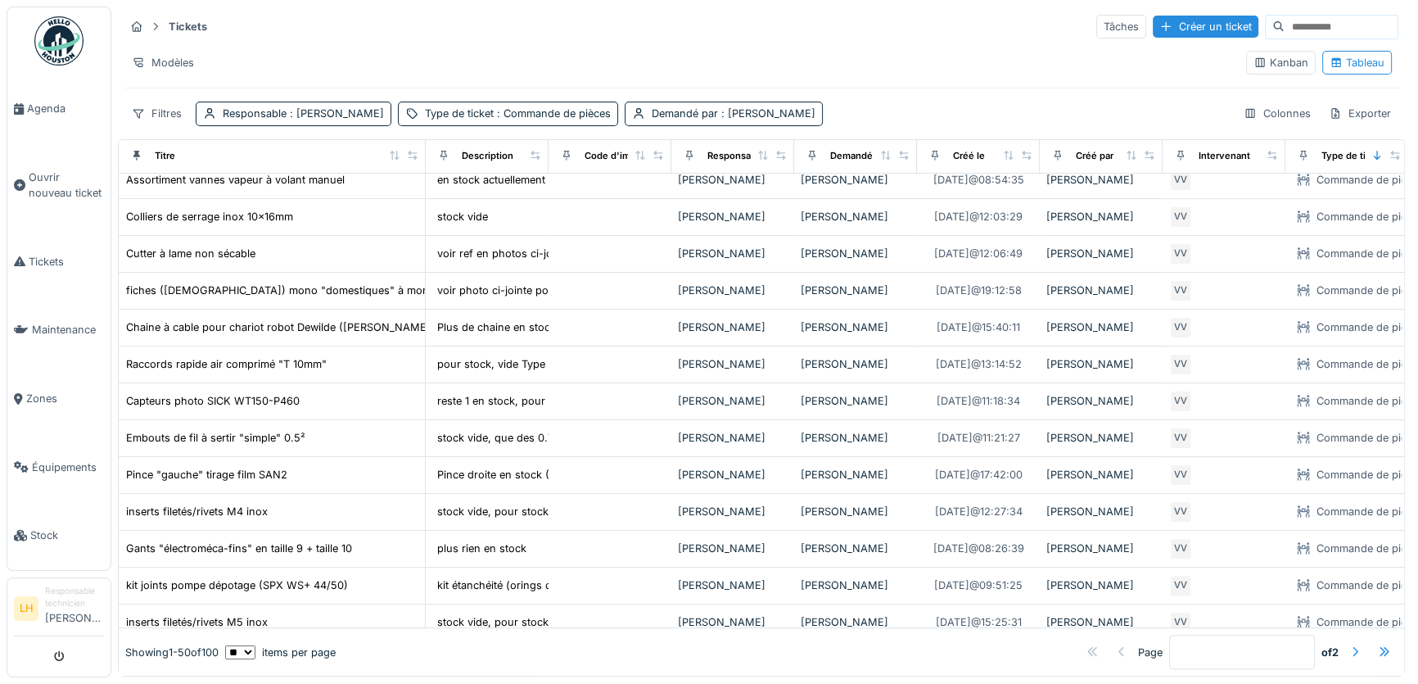
click at [1349, 645] on div at bounding box center [1355, 653] width 13 height 16
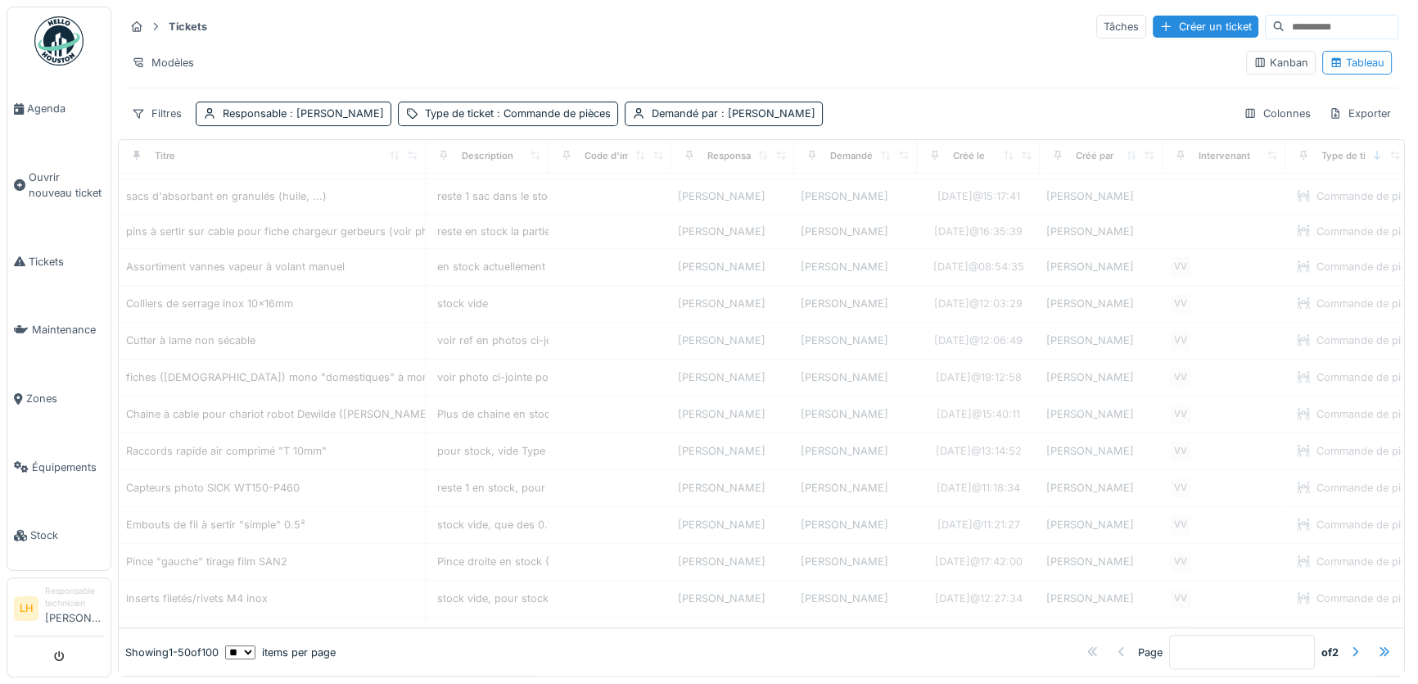
scroll to position [390, 0]
click at [1349, 645] on div at bounding box center [1355, 653] width 13 height 16
type input "*"
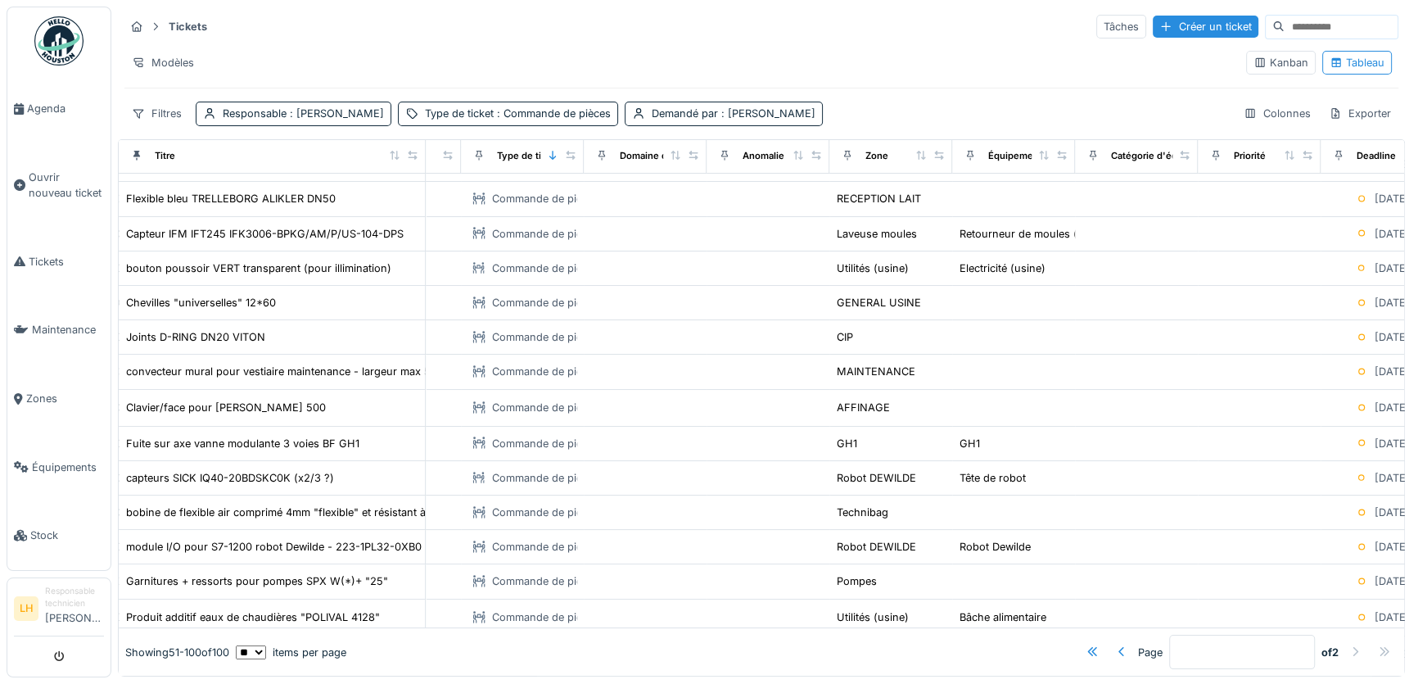
scroll to position [0, 825]
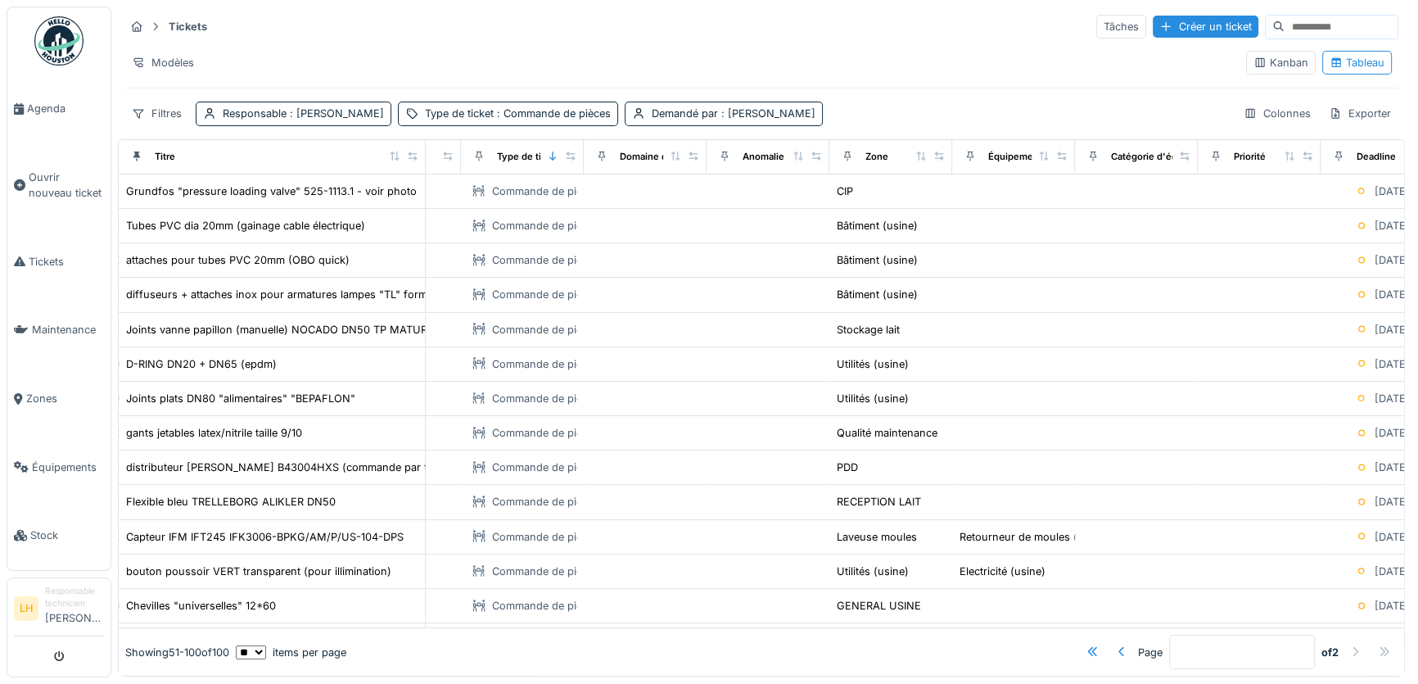
click at [1285, 26] on input at bounding box center [1341, 27] width 113 height 23
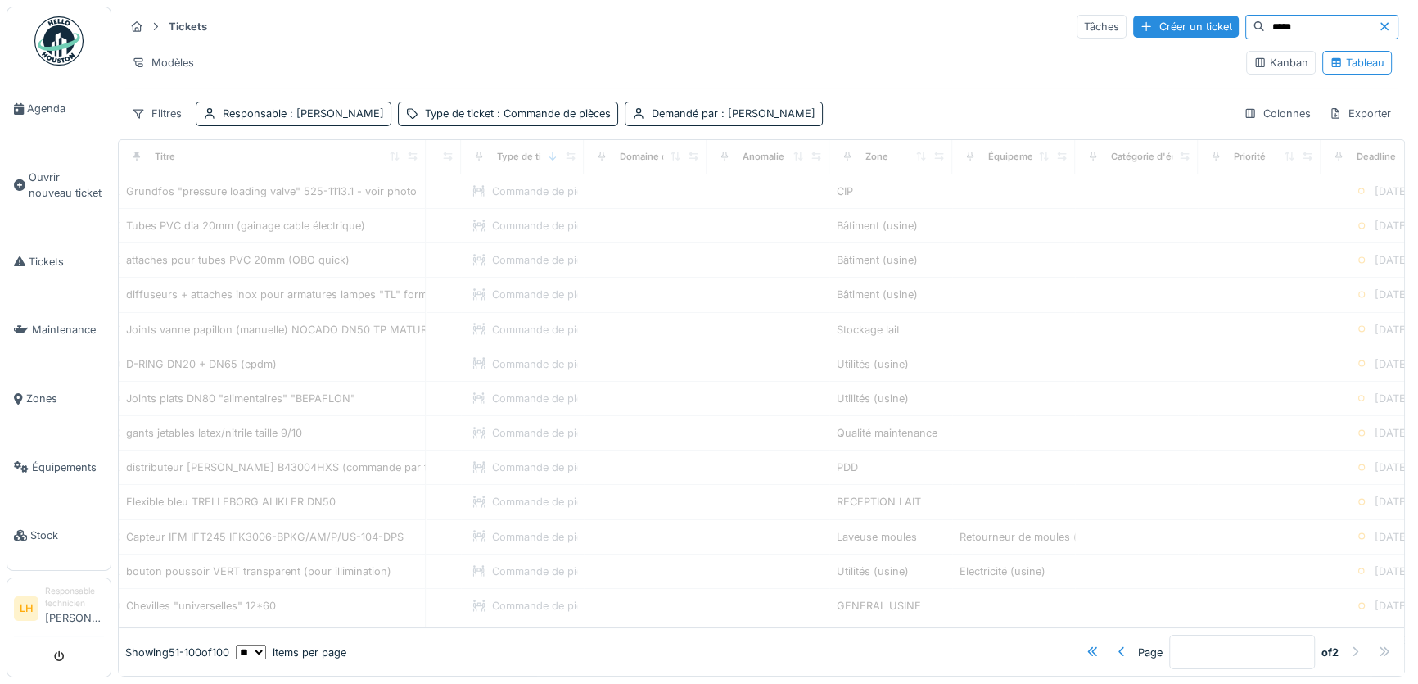
type input "*****"
type input "*"
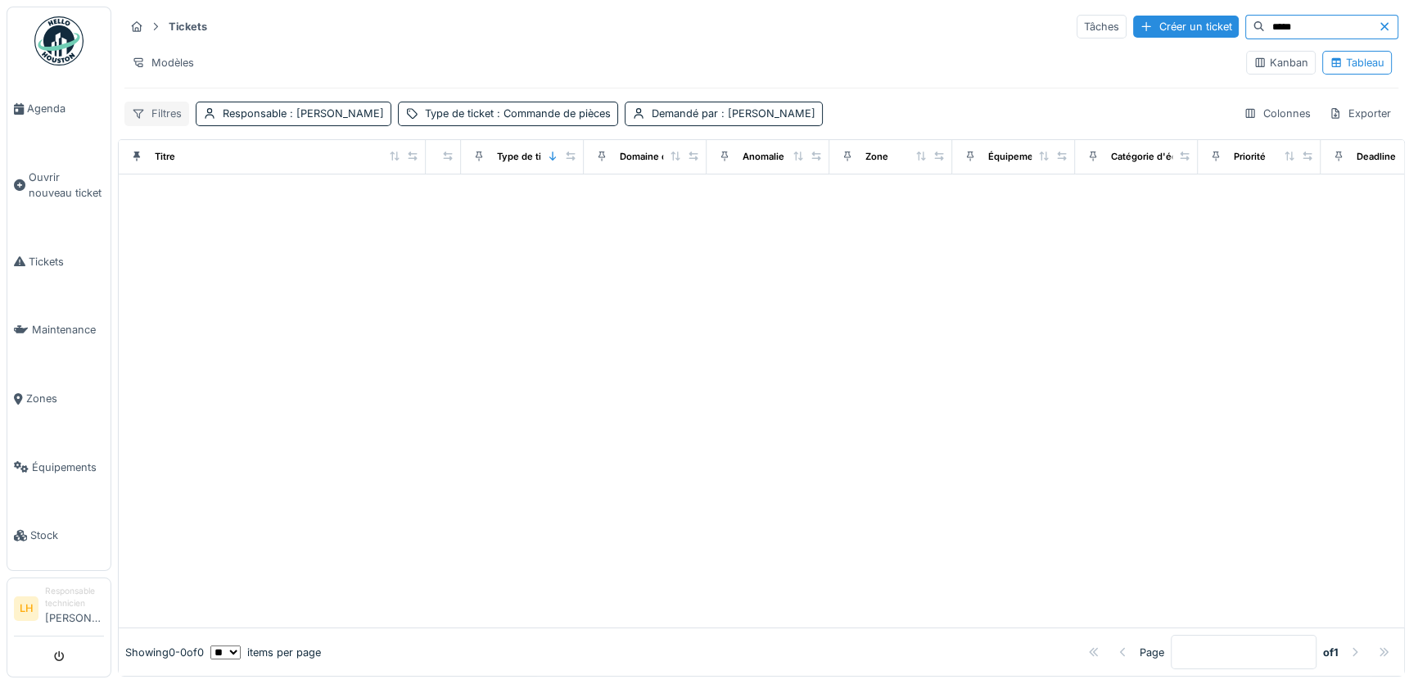
click at [142, 115] on icon at bounding box center [138, 113] width 13 height 11
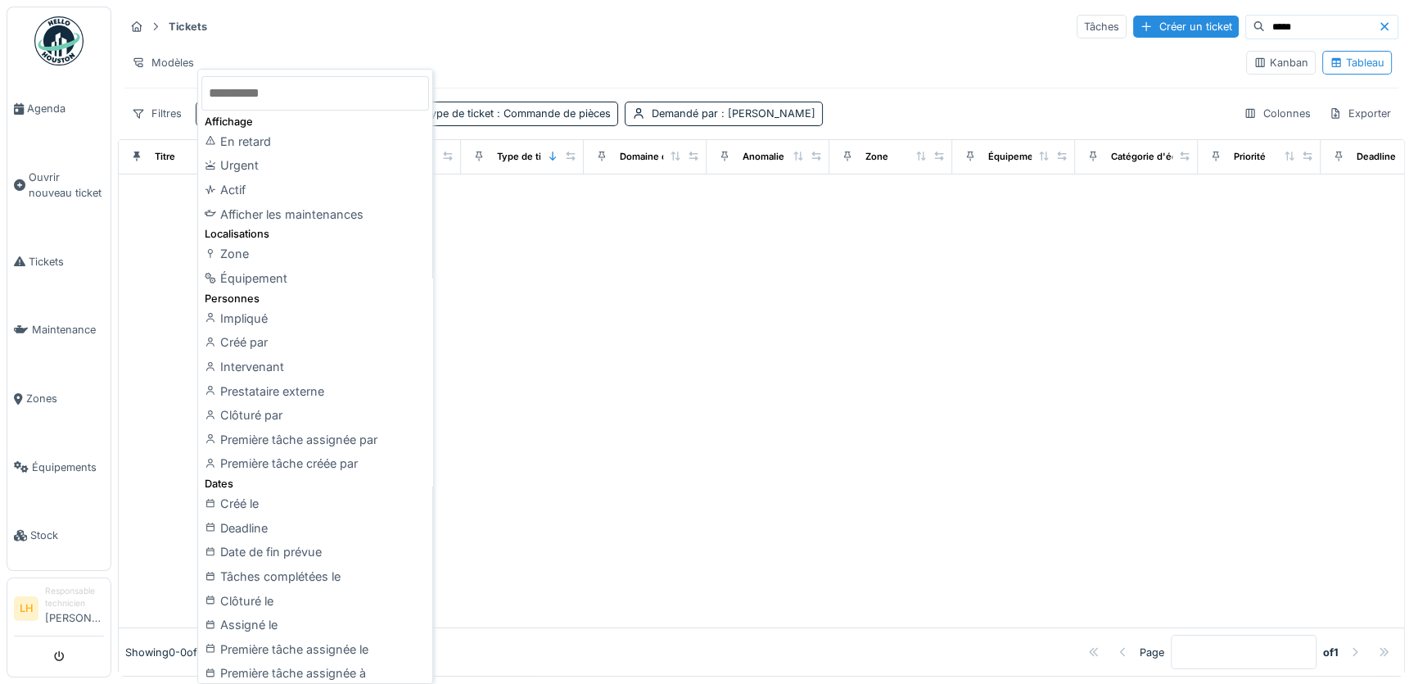
click at [959, 109] on div "Filtres Responsable : Frédéric Beckers Type de ticket : Commande de pièces Dema…" at bounding box center [761, 114] width 1274 height 24
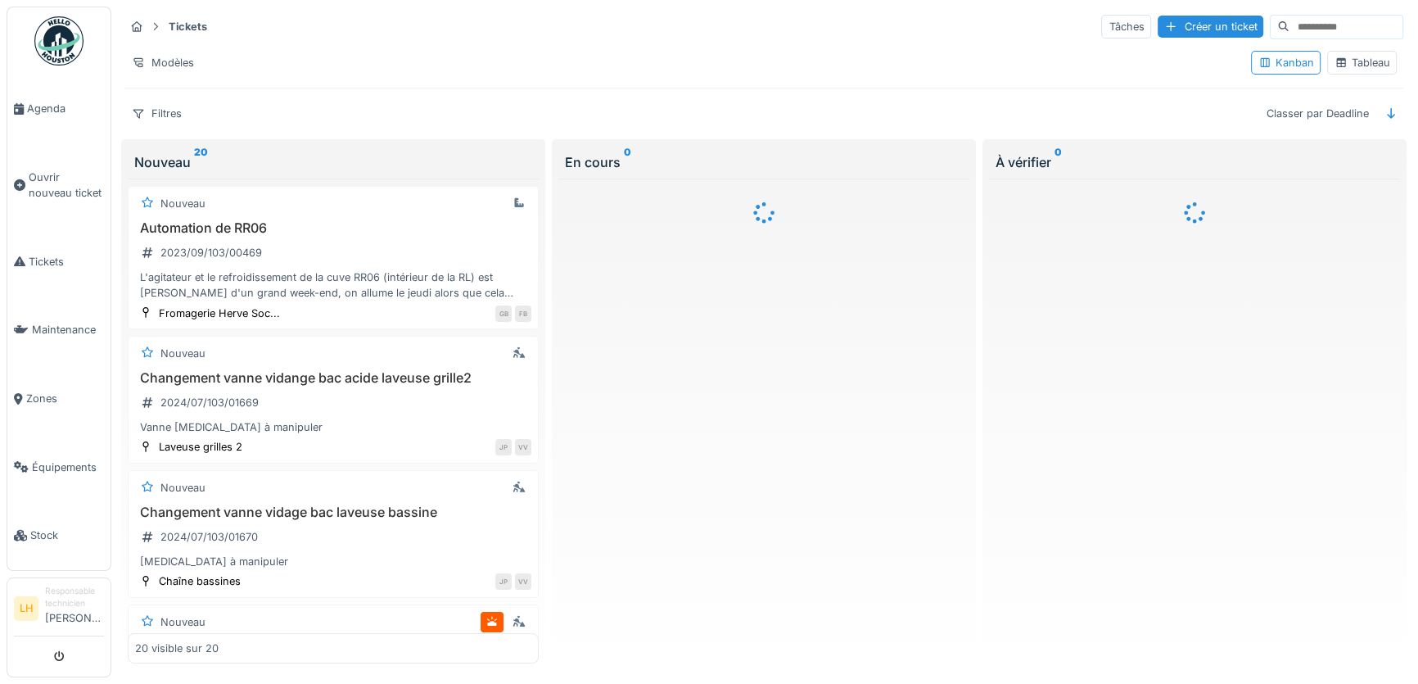
click at [1314, 29] on input at bounding box center [1346, 27] width 113 height 23
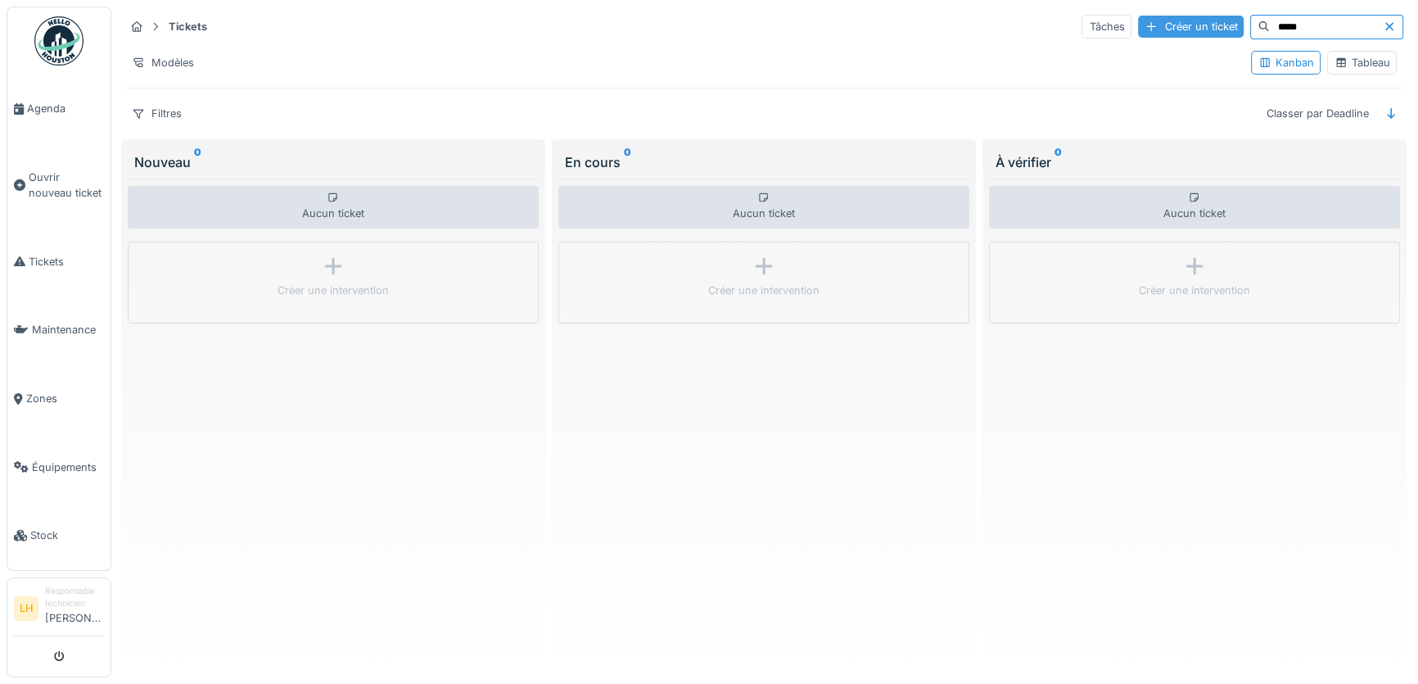
drag, startPoint x: 1292, startPoint y: 31, endPoint x: 1174, endPoint y: 27, distance: 118.0
click at [1174, 27] on div "Tâches Créer un ticket *****" at bounding box center [1243, 27] width 322 height 25
type input "****"
click at [1365, 60] on div "Tableau" at bounding box center [1362, 63] width 55 height 16
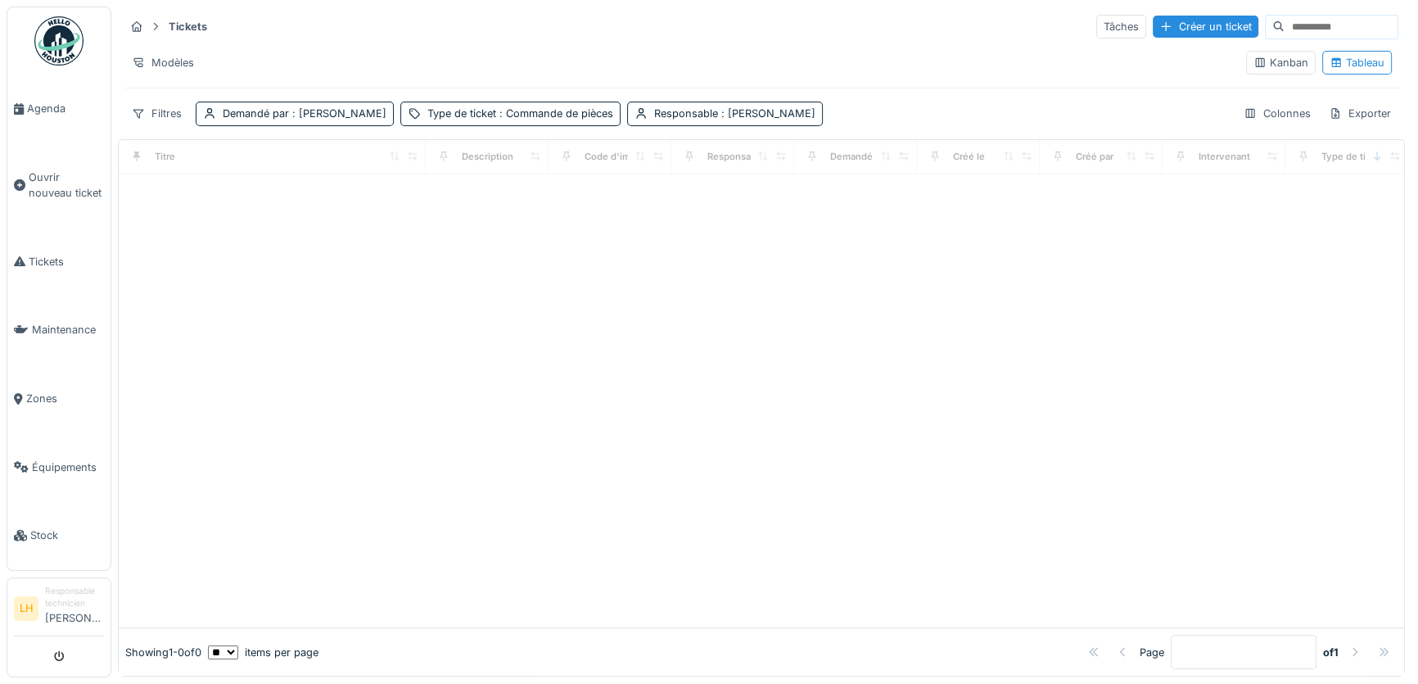
click at [1285, 29] on input at bounding box center [1341, 27] width 113 height 23
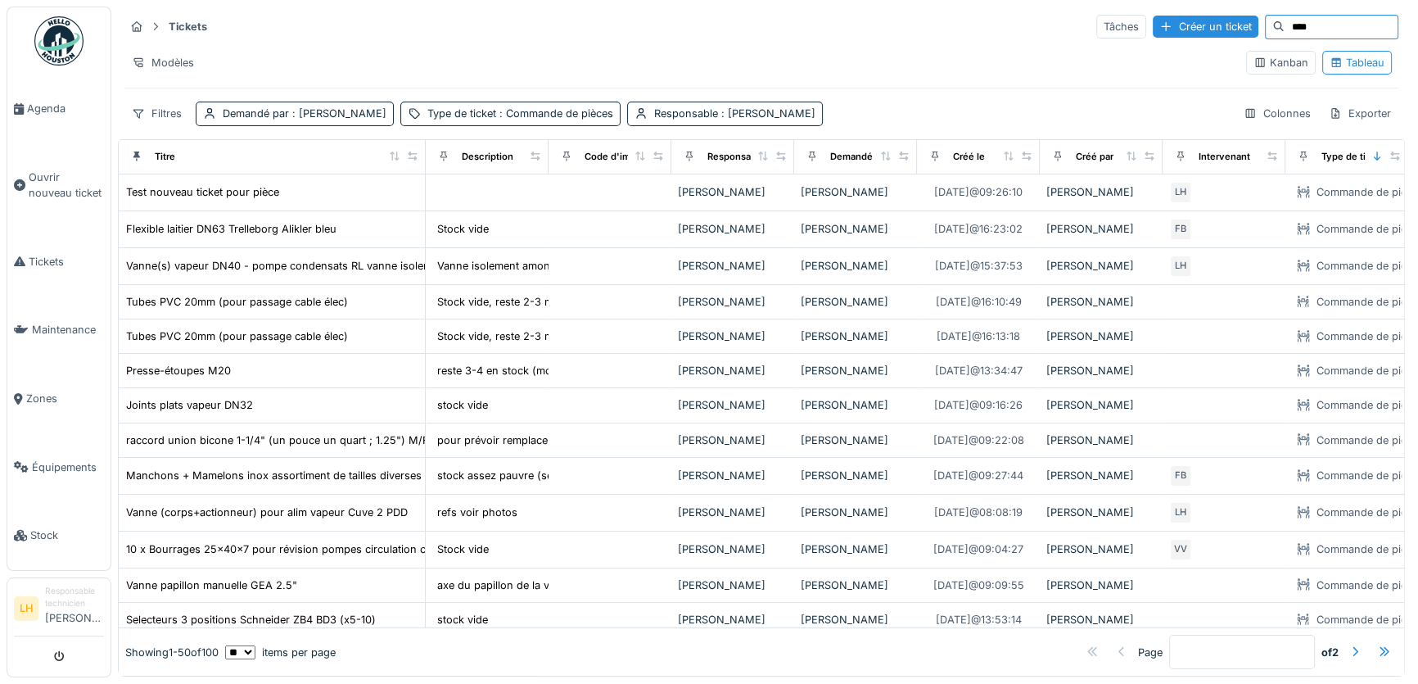
type input "****"
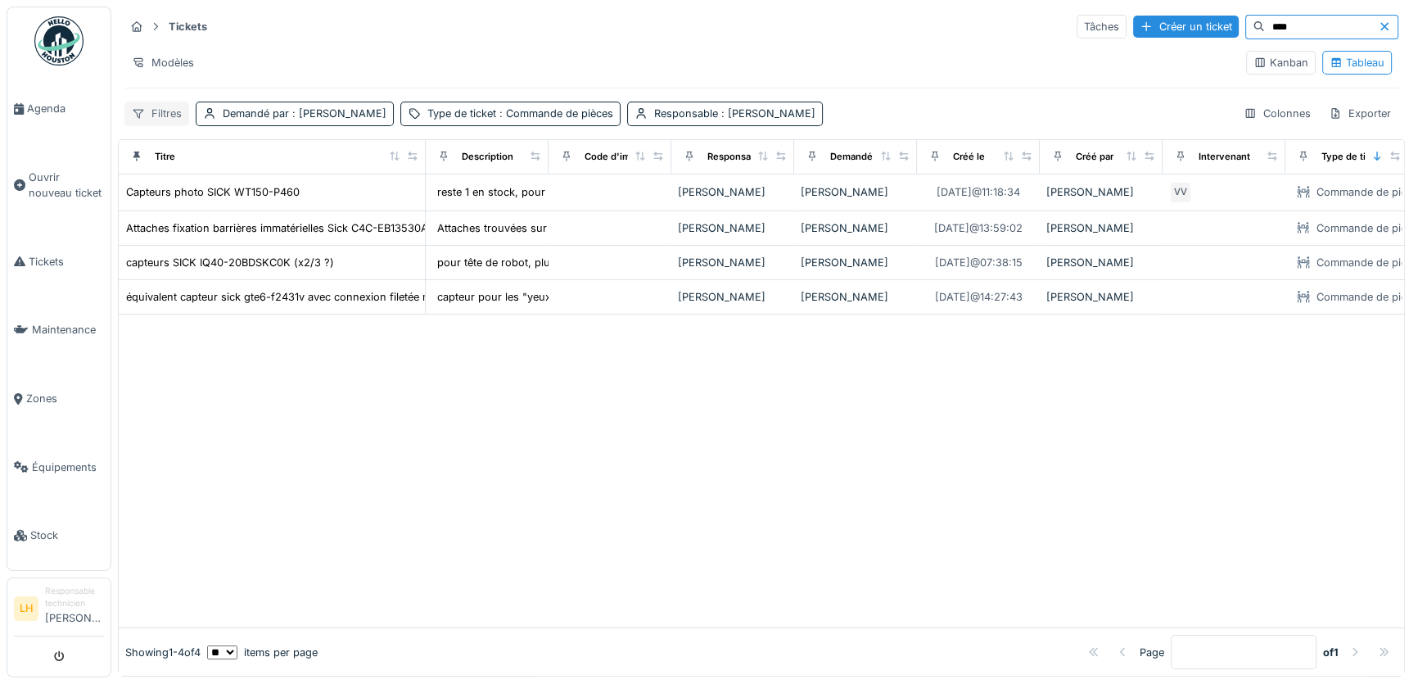
click at [163, 113] on div "Filtres" at bounding box center [156, 114] width 65 height 24
click at [864, 88] on div "Tickets Tâches Créer un ticket **** Modèles Kanban Tableau Filtres Demandé par …" at bounding box center [761, 70] width 1287 height 126
click at [54, 261] on span "Tickets" at bounding box center [66, 262] width 75 height 16
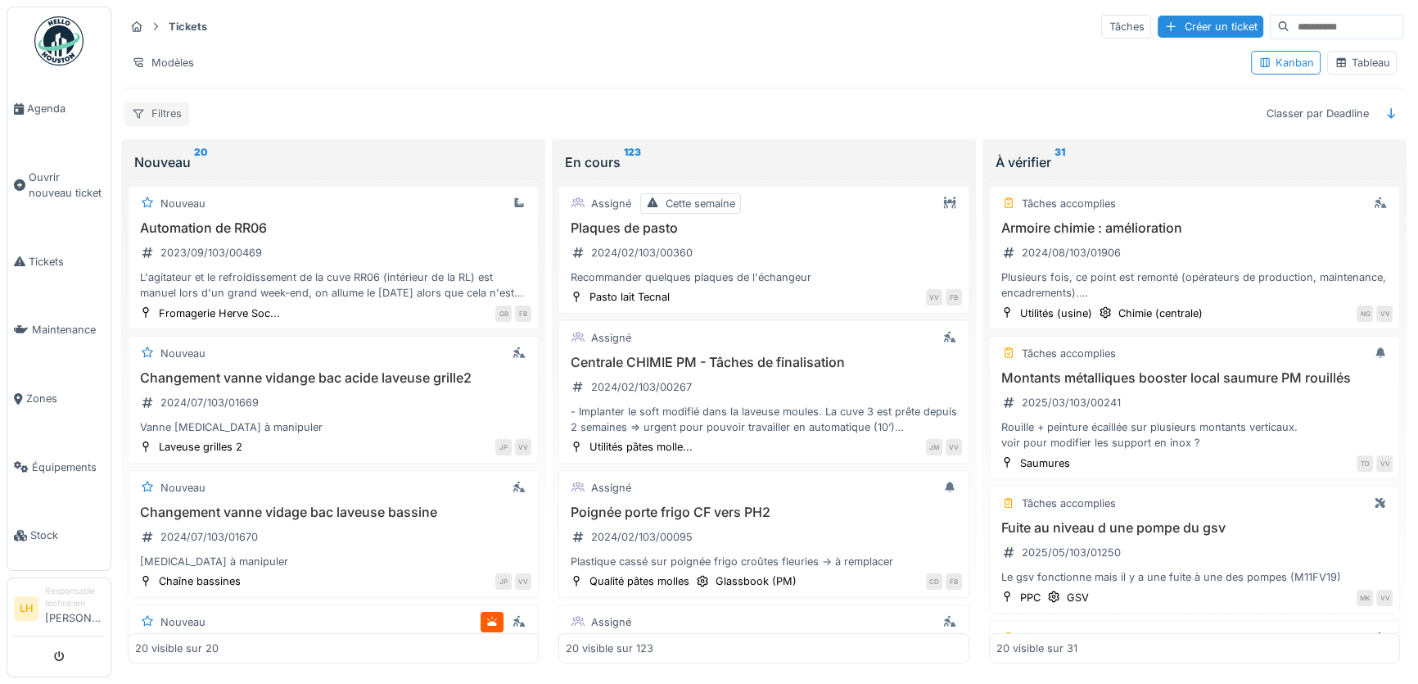
click at [153, 108] on div "Filtres" at bounding box center [156, 114] width 65 height 24
click at [837, 90] on div "Tickets Tâches Créer un ticket Modèles Kanban Tableau Filtres Classer par Deadl…" at bounding box center [764, 70] width 1292 height 126
click at [1379, 61] on div "Tableau" at bounding box center [1363, 63] width 70 height 24
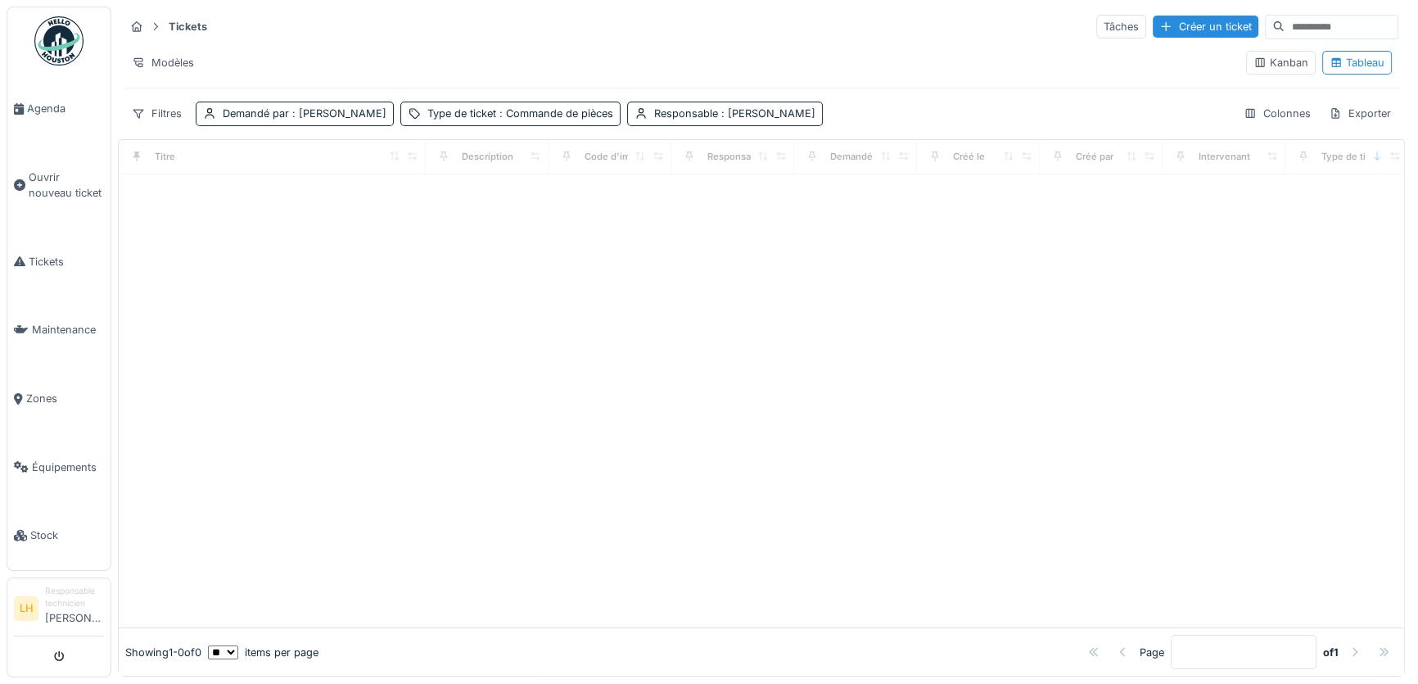
click at [1298, 25] on input at bounding box center [1341, 27] width 113 height 23
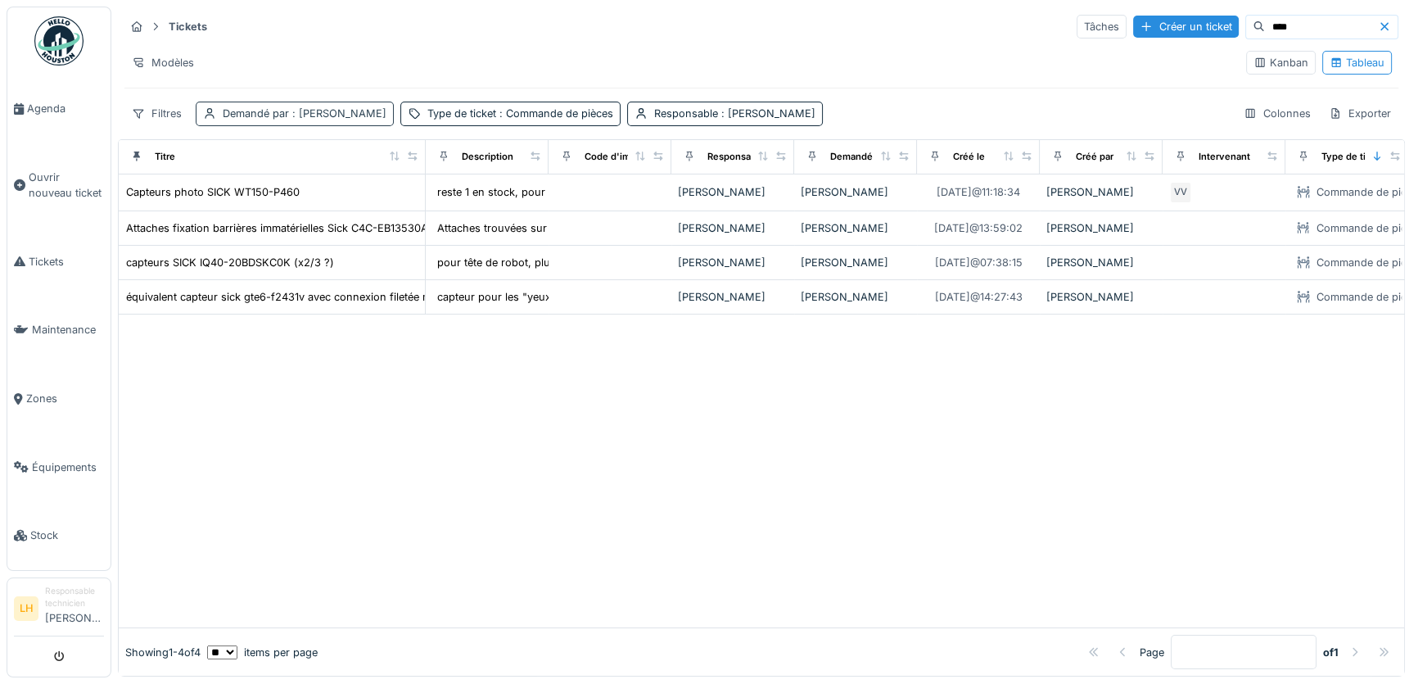
click at [302, 116] on span ": [PERSON_NAME]" at bounding box center [337, 113] width 97 height 12
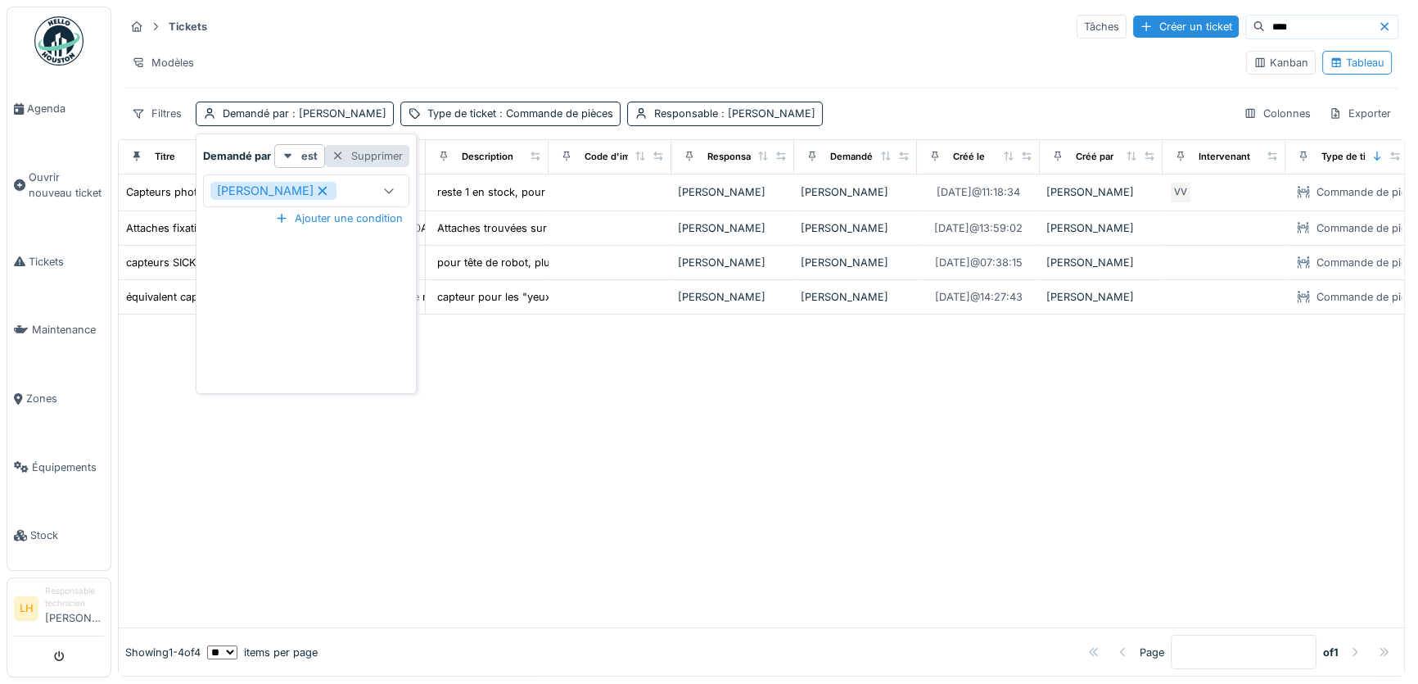
click at [364, 155] on div "Supprimer" at bounding box center [367, 156] width 84 height 22
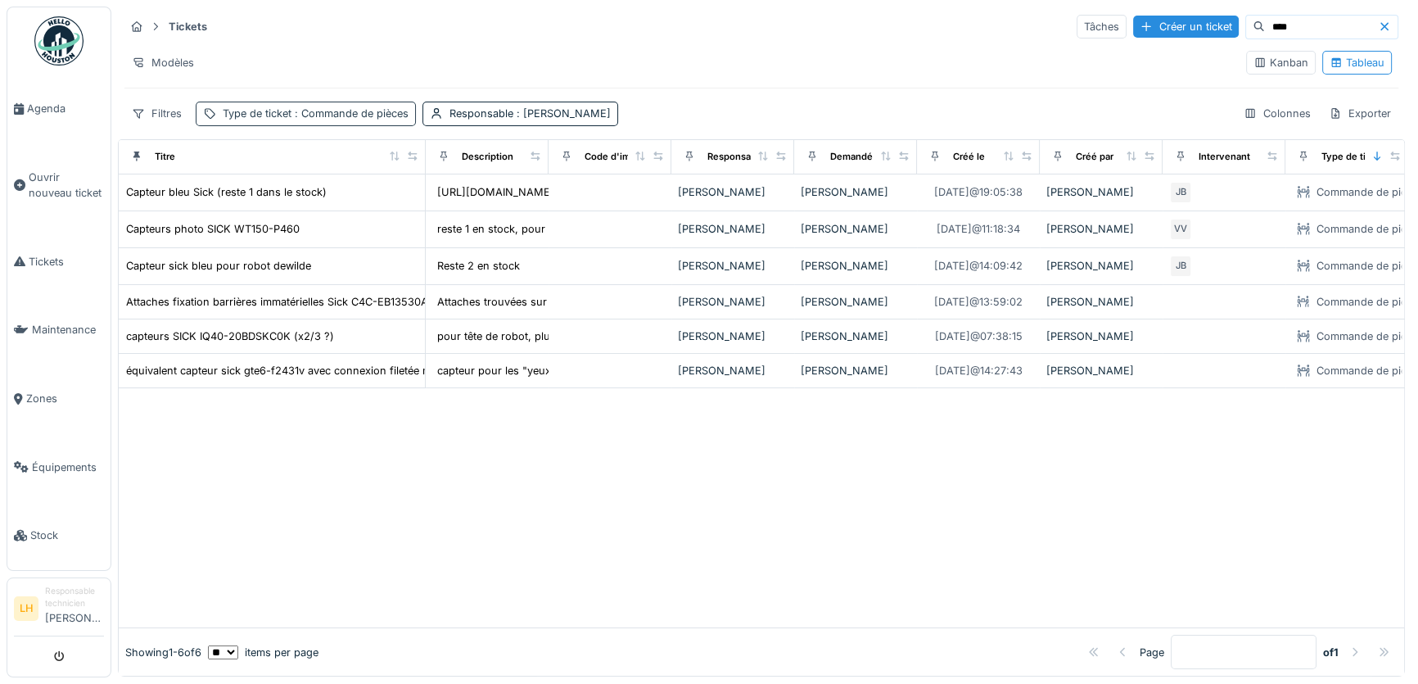
click at [334, 114] on span ": Commande de pièces" at bounding box center [350, 113] width 117 height 12
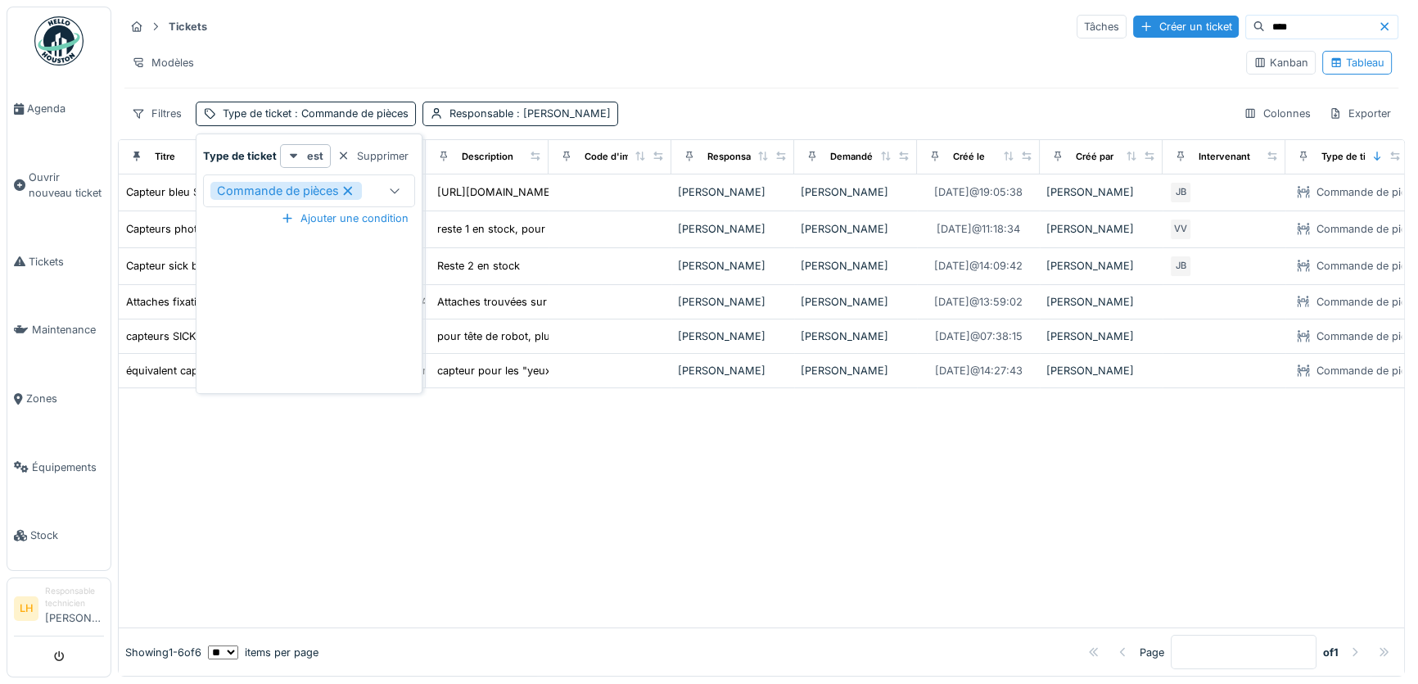
click at [734, 103] on div "Filtres Type de ticket : Commande de pièces Responsable : [PERSON_NAME] Colonne…" at bounding box center [761, 114] width 1274 height 24
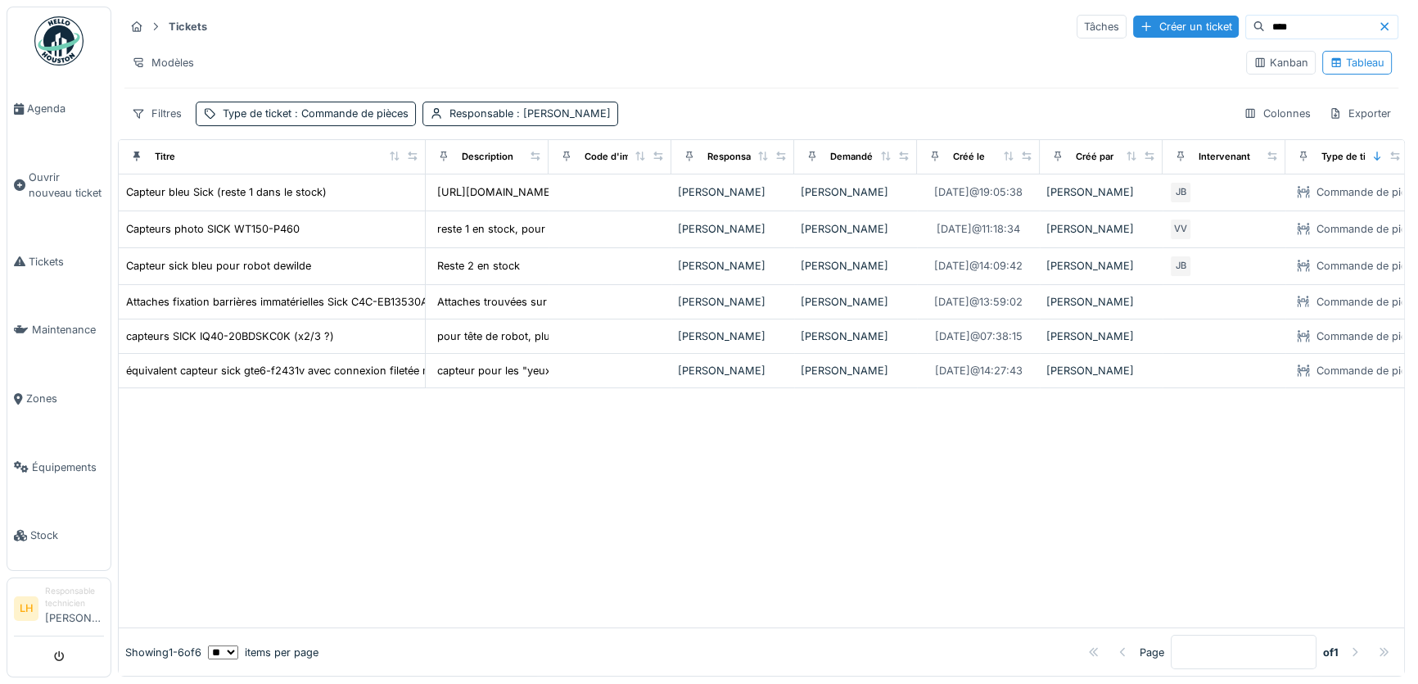
click at [1265, 18] on input "****" at bounding box center [1321, 27] width 113 height 23
click at [1266, 29] on input "****" at bounding box center [1321, 27] width 113 height 23
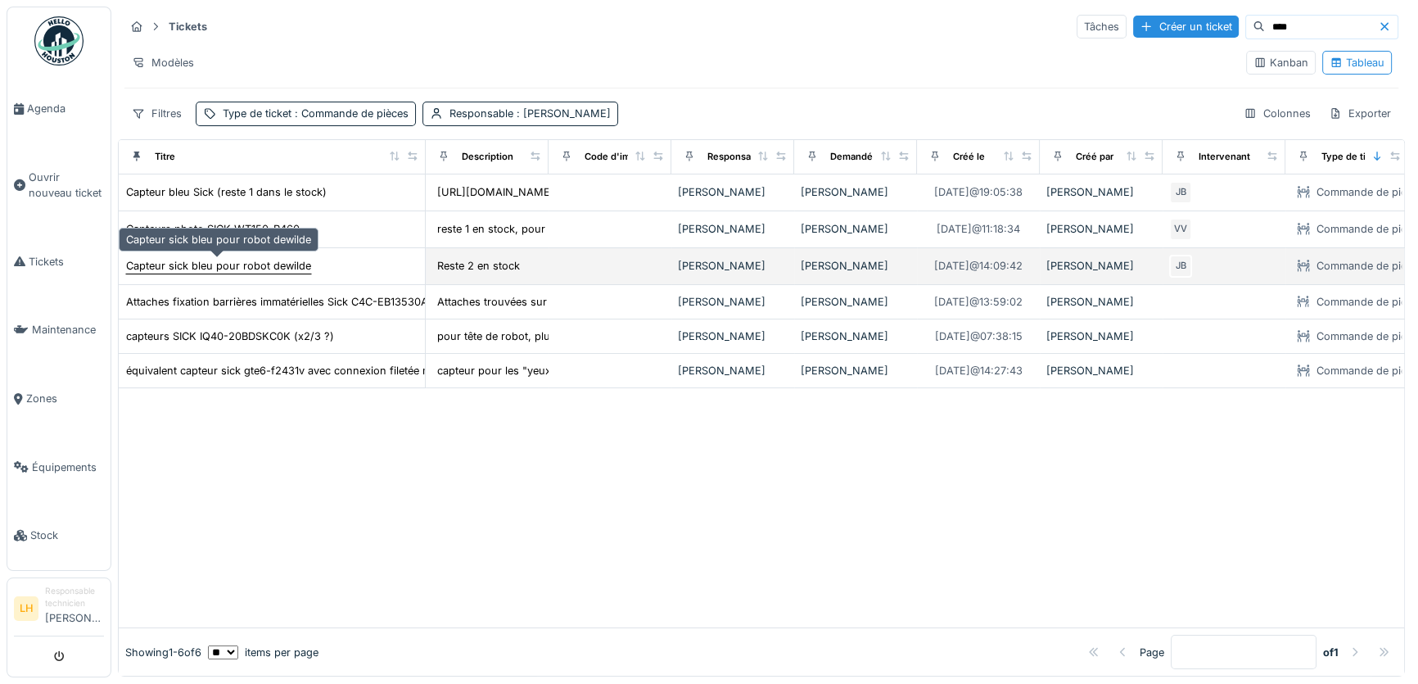
click at [246, 264] on div "Capteur sick bleu pour robot dewilde" at bounding box center [218, 266] width 185 height 16
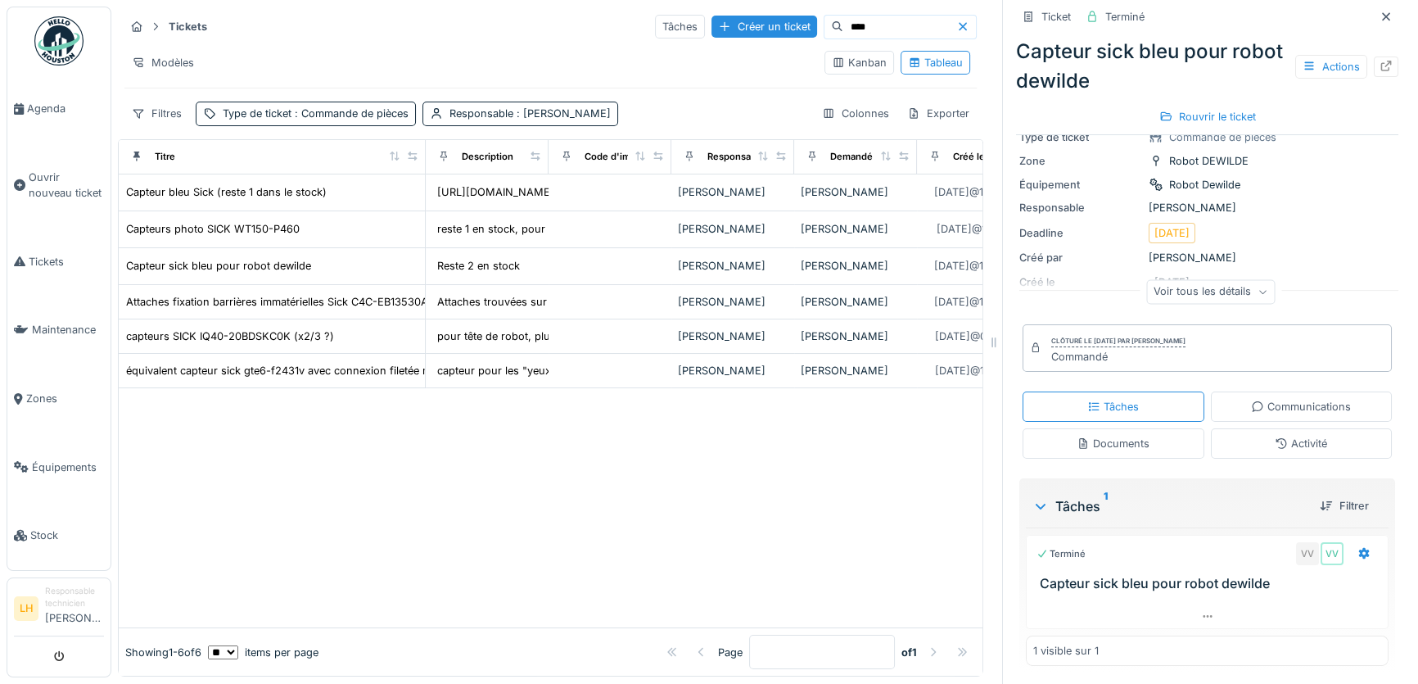
scroll to position [94, 0]
click at [1129, 442] on div "Documents" at bounding box center [1113, 442] width 73 height 16
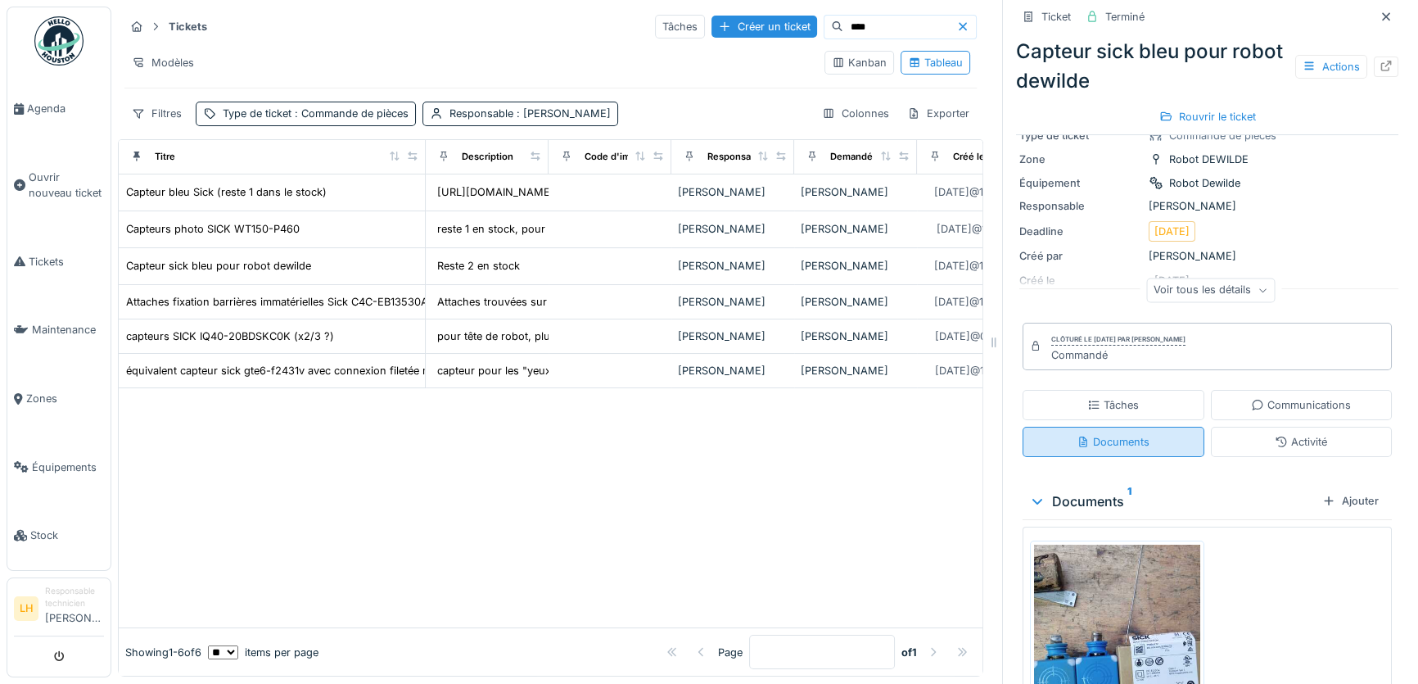
scroll to position [243, 0]
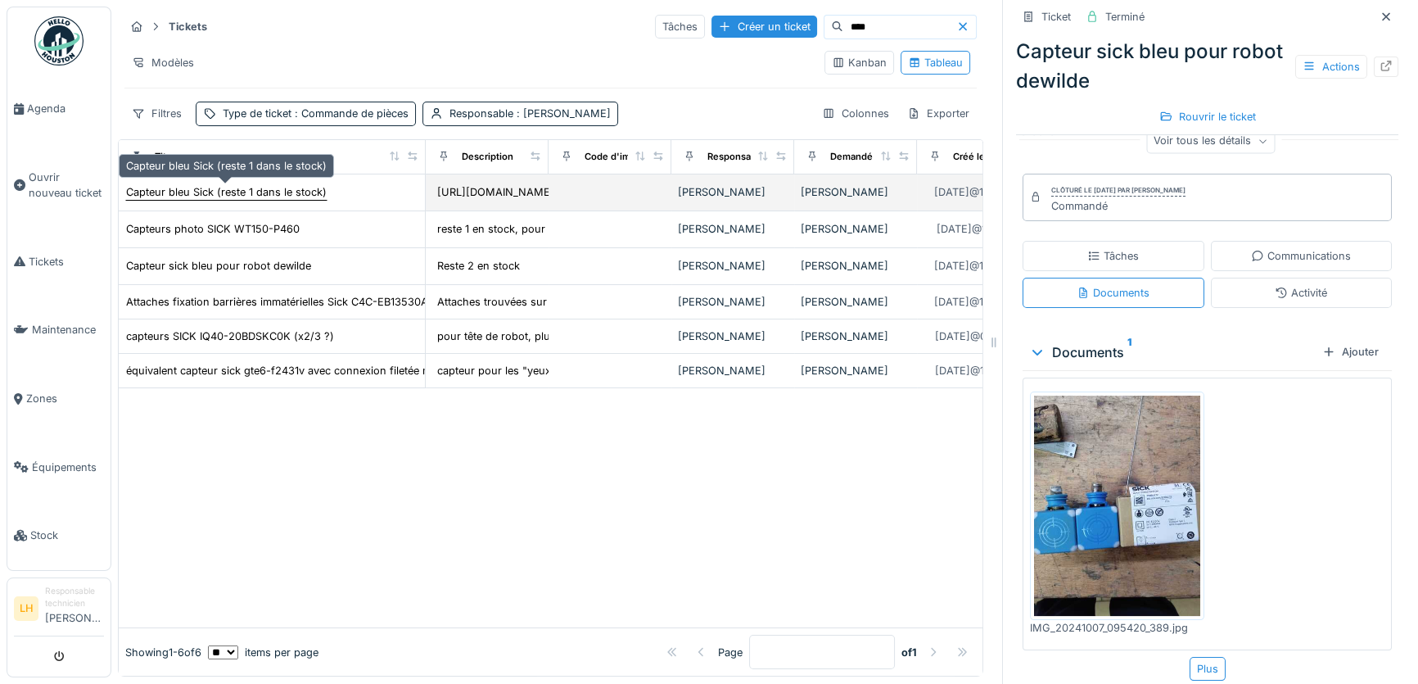
click at [212, 184] on div "Capteur bleu Sick (reste 1 dans le stock)" at bounding box center [226, 192] width 201 height 16
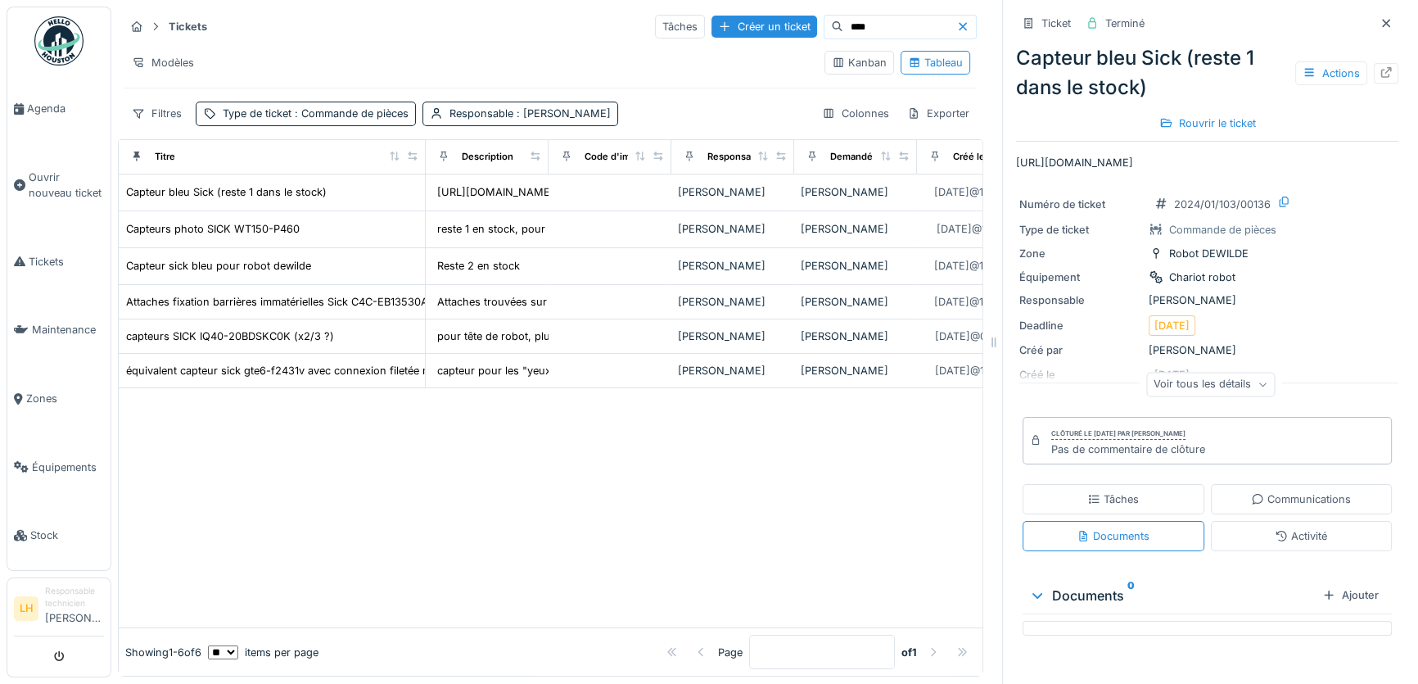
scroll to position [9, 0]
click at [1232, 392] on div "Voir tous les détails" at bounding box center [1211, 385] width 129 height 24
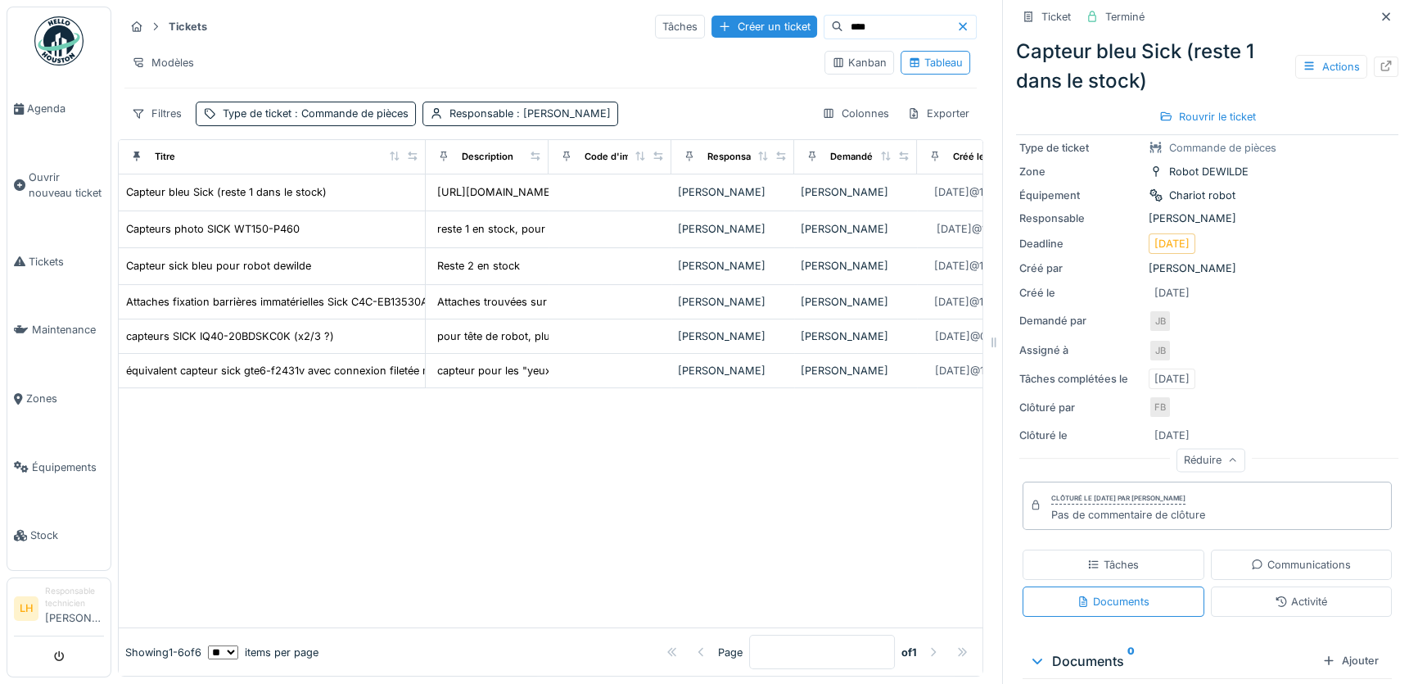
scroll to position [0, 0]
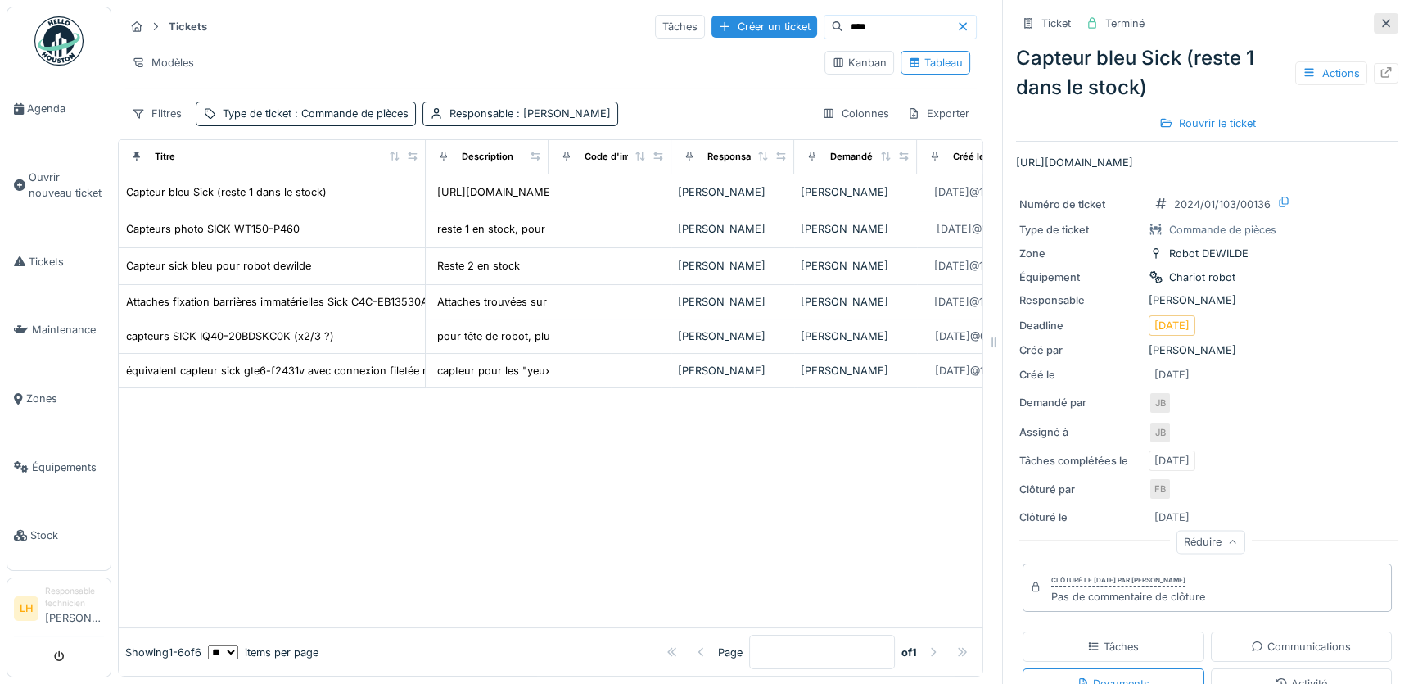
click at [1380, 18] on icon at bounding box center [1386, 23] width 13 height 11
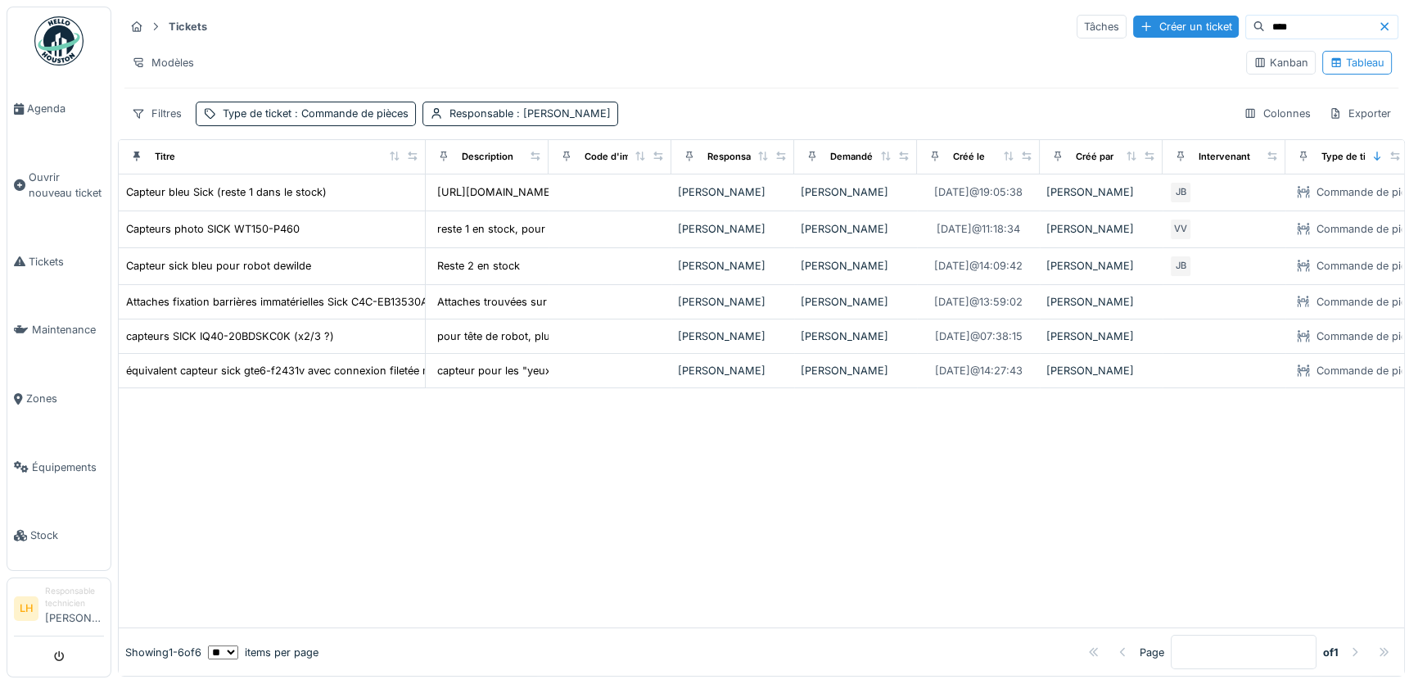
drag, startPoint x: 1286, startPoint y: 28, endPoint x: 993, endPoint y: 28, distance: 292.4
click at [993, 28] on div "Tickets Tâches Créer un ticket ****" at bounding box center [761, 26] width 1274 height 27
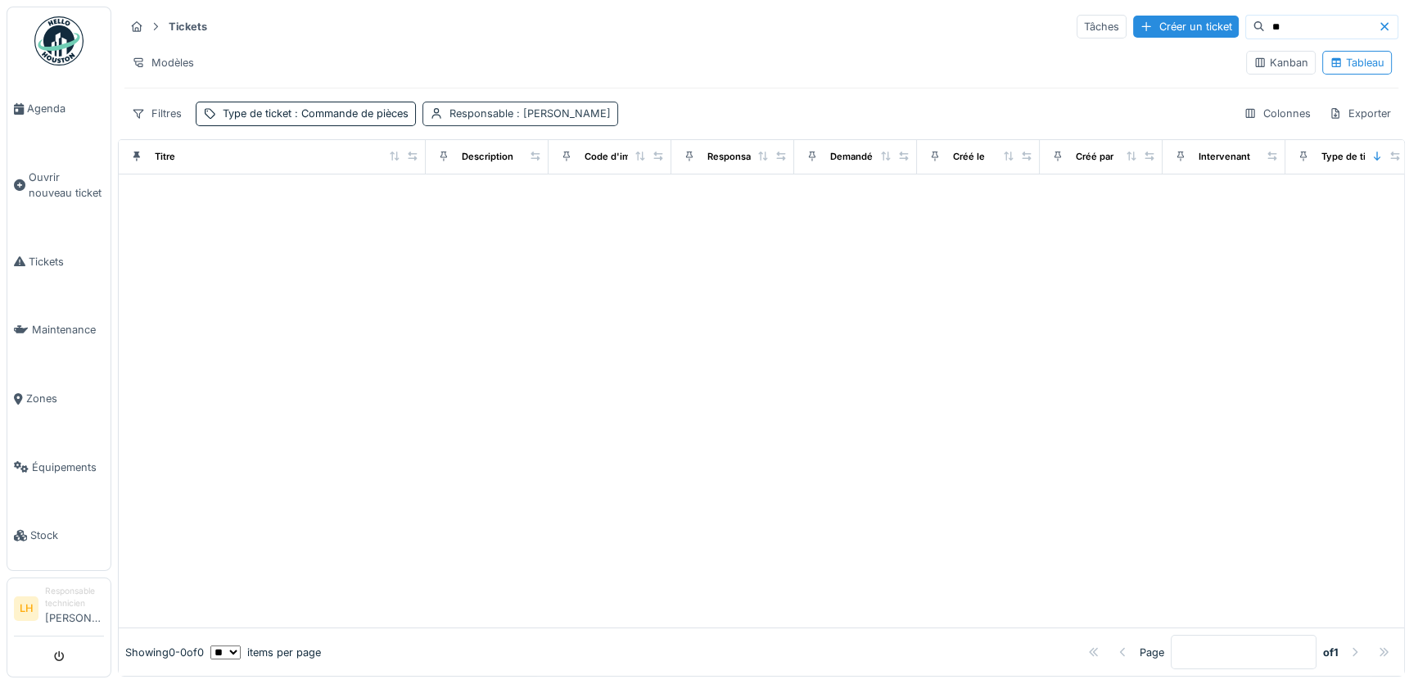
click at [479, 119] on div "Responsable : [PERSON_NAME]" at bounding box center [530, 114] width 161 height 16
click at [604, 156] on div "Supprimer" at bounding box center [592, 156] width 84 height 22
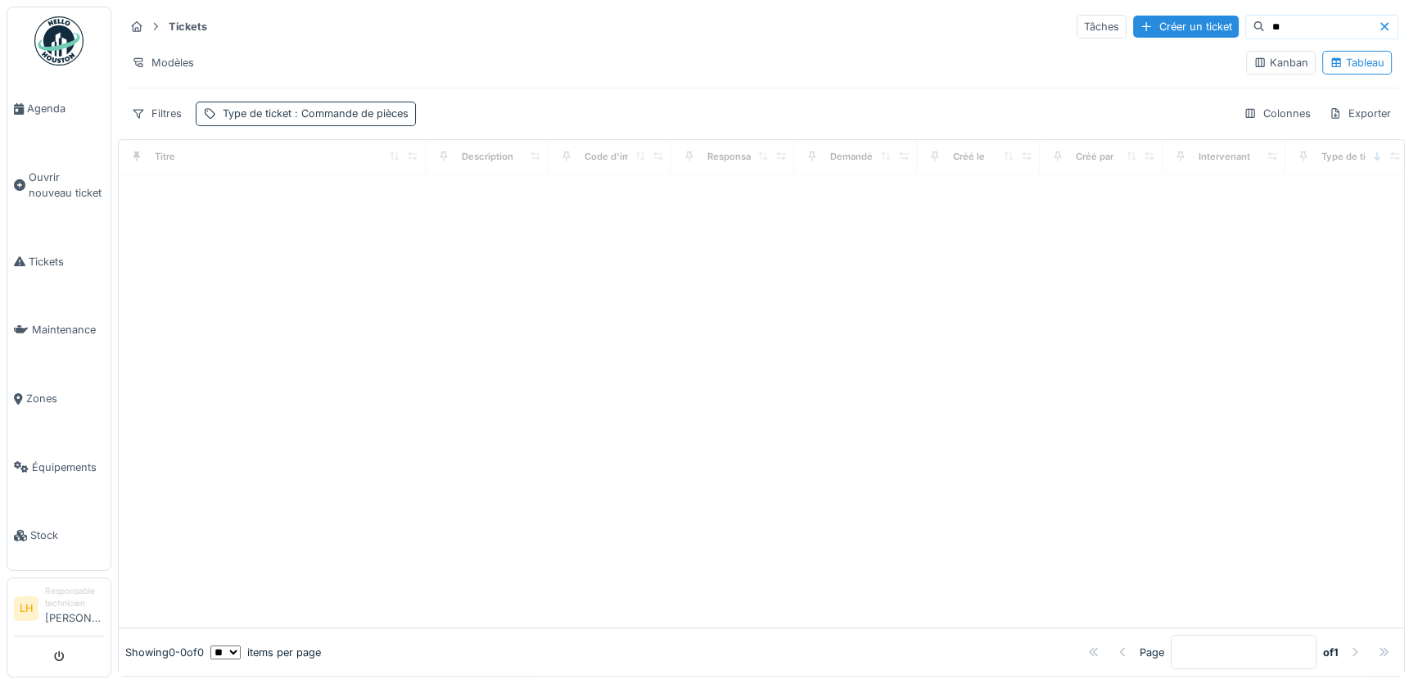
click at [333, 110] on span ": Commande de pièces" at bounding box center [350, 113] width 117 height 12
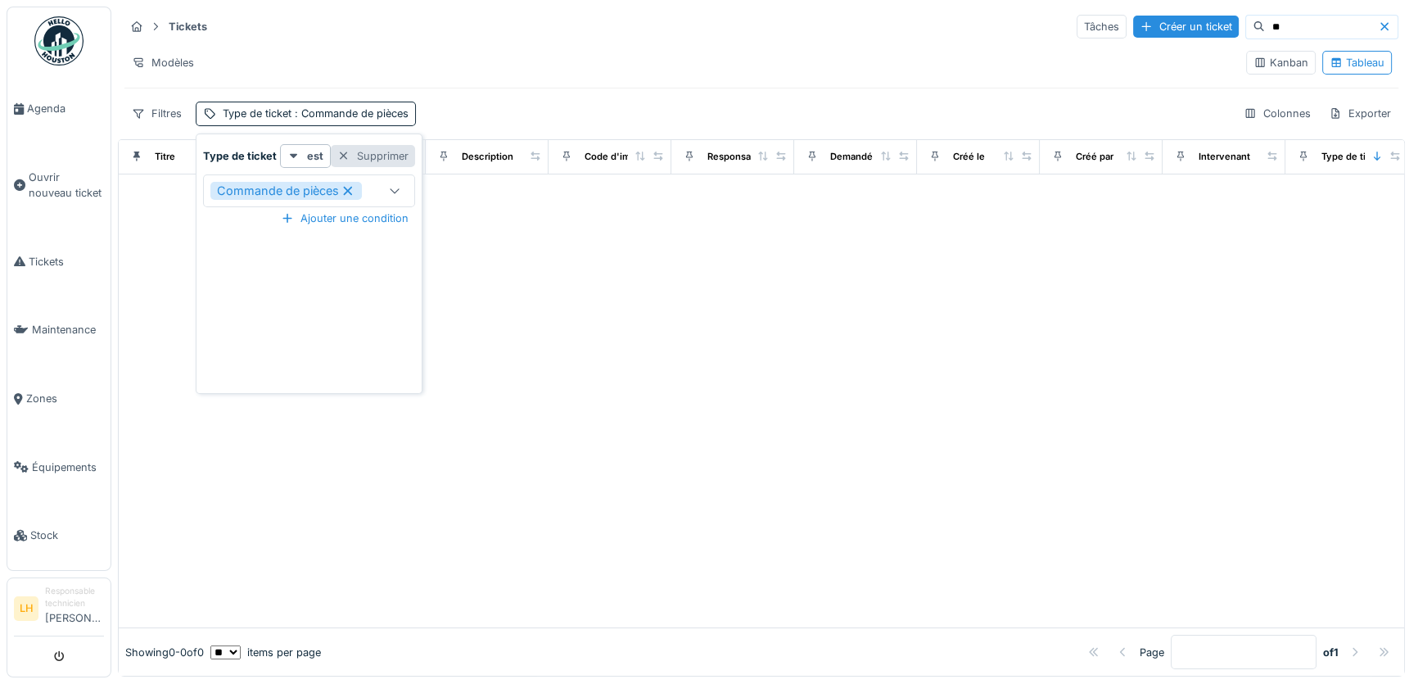
click at [375, 158] on div "Supprimer" at bounding box center [373, 156] width 84 height 22
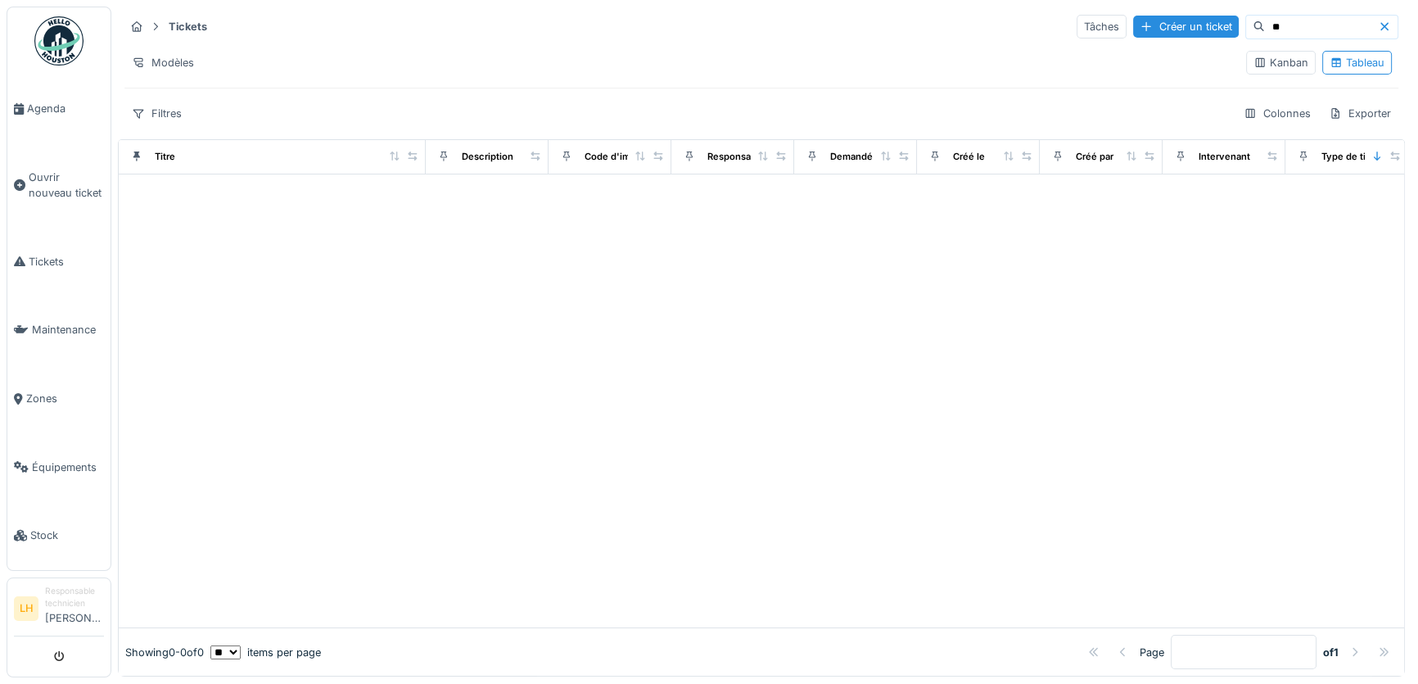
click at [1265, 25] on input "**" at bounding box center [1321, 27] width 113 height 23
drag, startPoint x: 1238, startPoint y: 25, endPoint x: 1103, endPoint y: 25, distance: 135.1
click at [1103, 25] on div "Tâches Créer un ticket **" at bounding box center [1238, 27] width 322 height 25
type input "****"
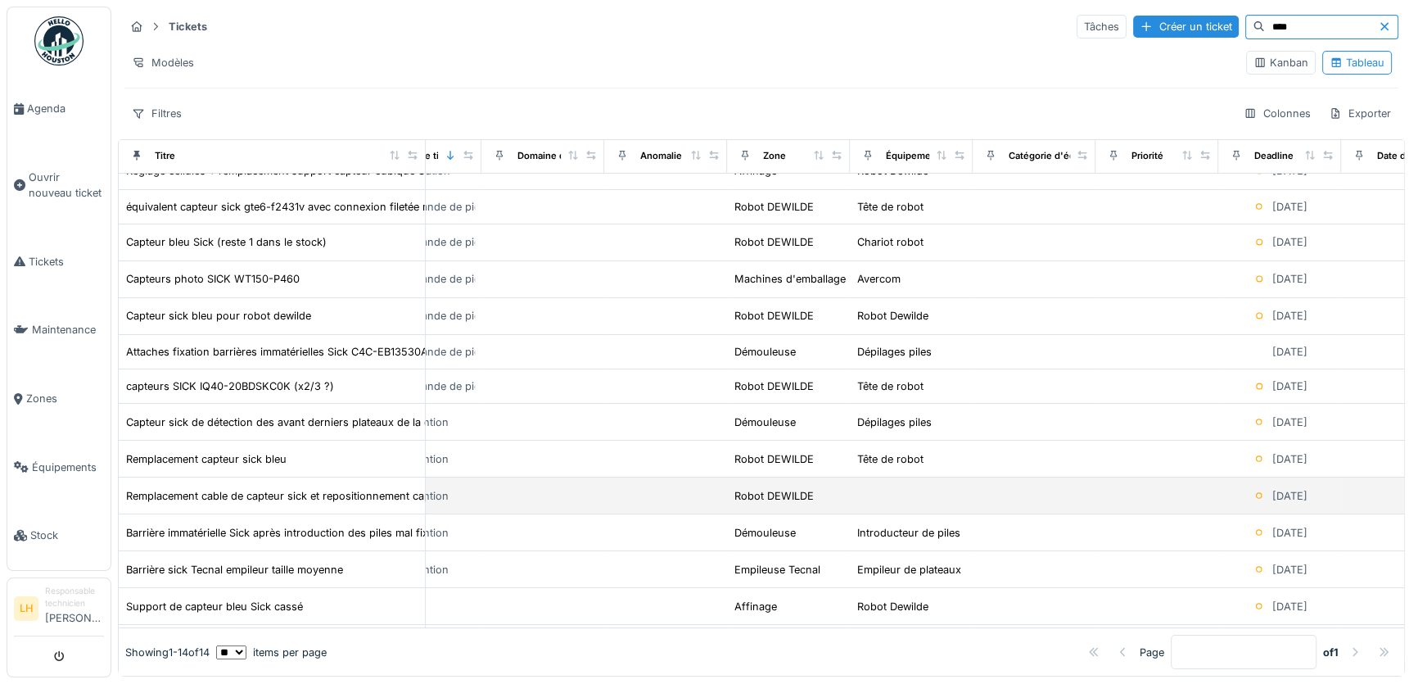
scroll to position [0, 927]
